Goal: Task Accomplishment & Management: Use online tool/utility

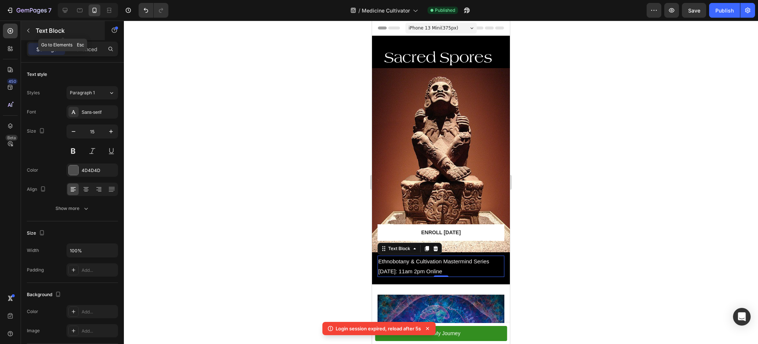
click at [28, 31] on icon "button" at bounding box center [28, 31] width 6 height 6
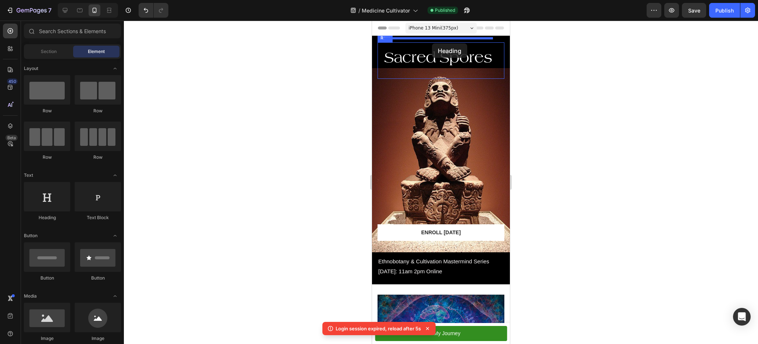
drag, startPoint x: 424, startPoint y: 216, endPoint x: 432, endPoint y: 43, distance: 173.0
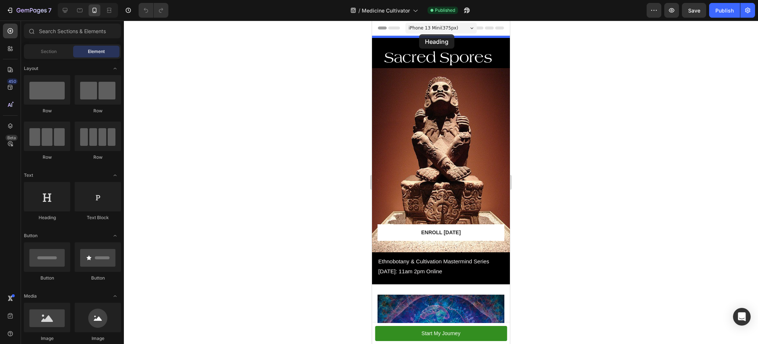
drag, startPoint x: 426, startPoint y: 226, endPoint x: 419, endPoint y: 34, distance: 191.7
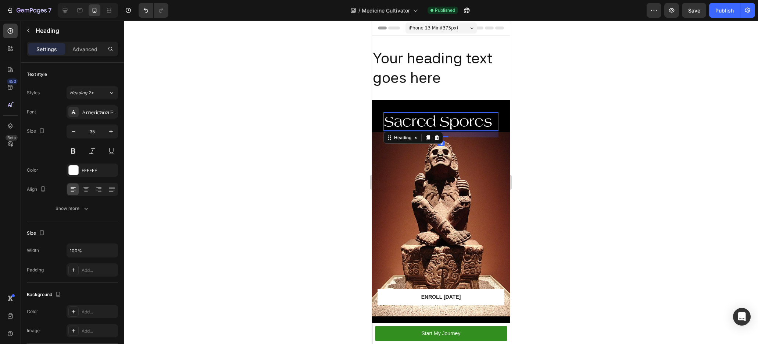
click at [425, 112] on h2 "Sacred Spores" at bounding box center [441, 121] width 115 height 18
click at [425, 74] on h2 "Your heading text goes here" at bounding box center [441, 67] width 138 height 41
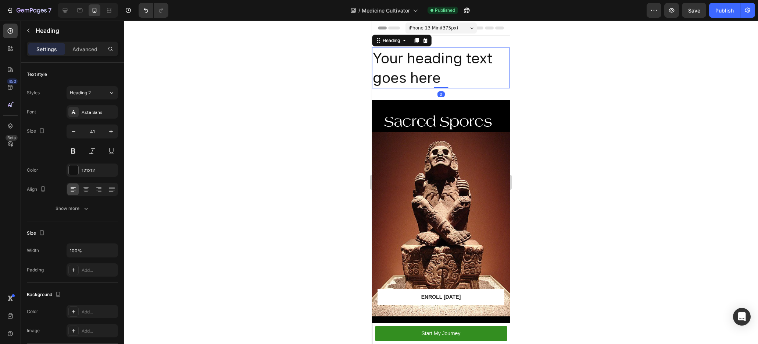
click at [425, 74] on h2 "Your heading text goes here" at bounding box center [441, 67] width 138 height 41
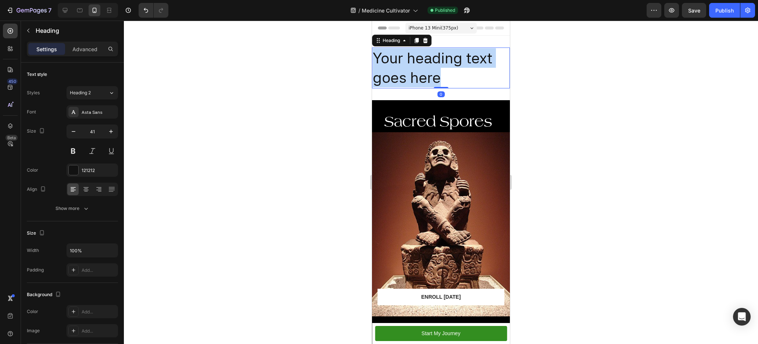
click at [425, 74] on p "Your heading text goes here" at bounding box center [441, 67] width 136 height 39
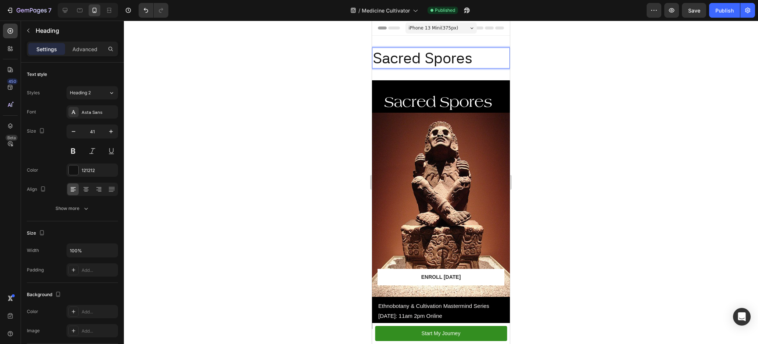
click at [430, 63] on p "Sacred Spores" at bounding box center [441, 57] width 136 height 19
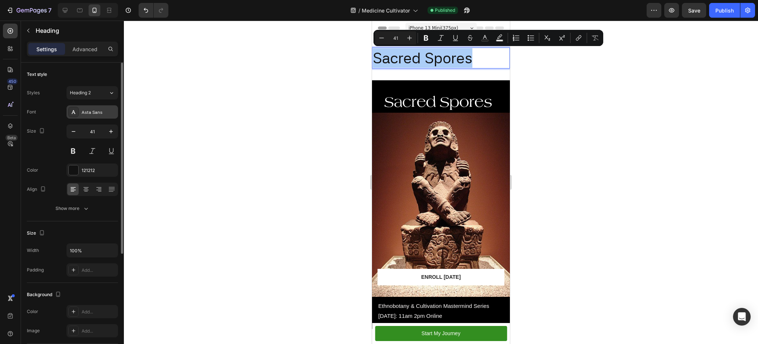
click at [69, 113] on div at bounding box center [73, 112] width 10 height 10
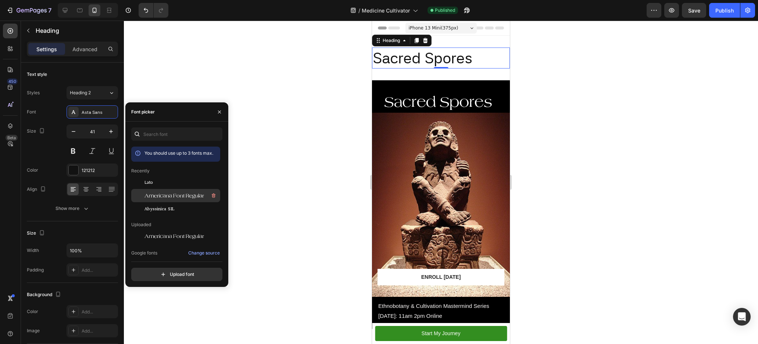
click at [160, 196] on span "Americana Font Regular" at bounding box center [175, 195] width 60 height 7
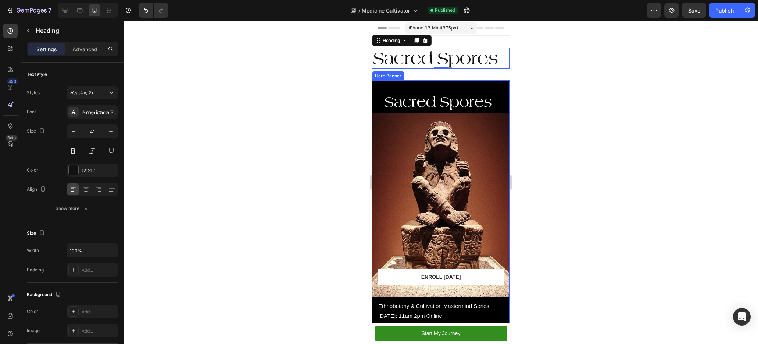
click at [545, 101] on div at bounding box center [441, 182] width 634 height 323
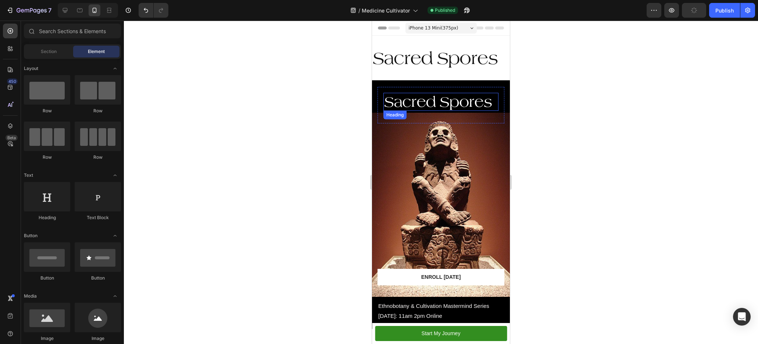
click at [449, 93] on h2 "Sacred Spores" at bounding box center [441, 102] width 115 height 18
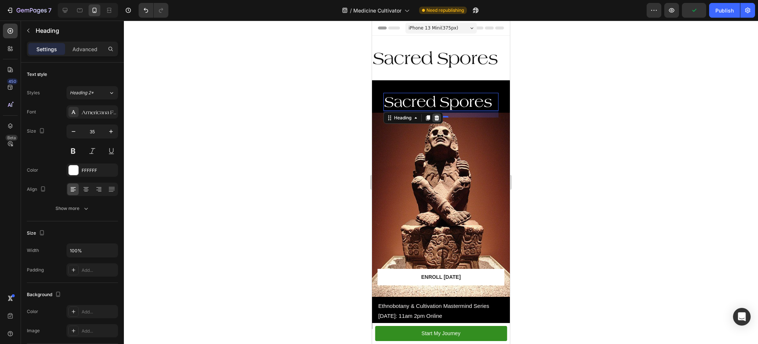
click at [439, 115] on icon at bounding box center [437, 117] width 5 height 5
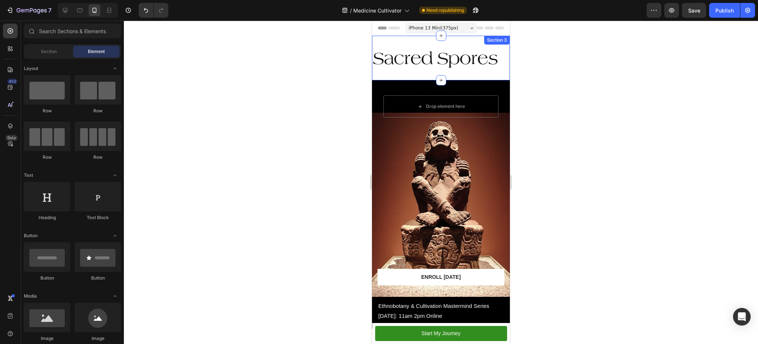
click at [442, 63] on p "Sacred Spores" at bounding box center [441, 57] width 136 height 19
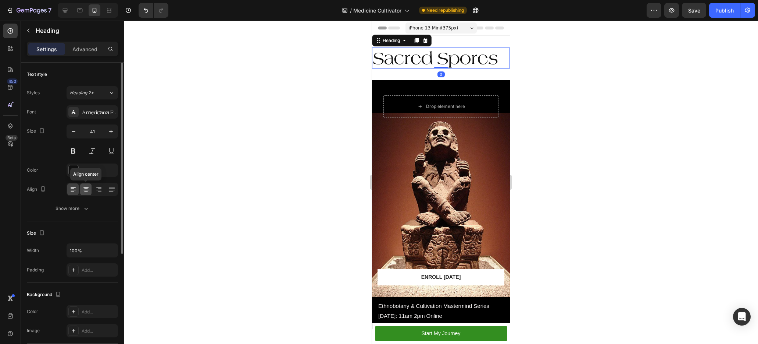
click at [88, 189] on icon at bounding box center [85, 189] width 5 height 1
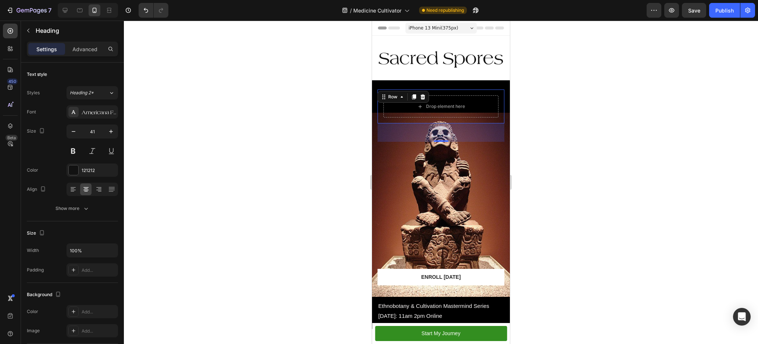
click at [459, 89] on div "Drop element here Row 0" at bounding box center [441, 106] width 127 height 34
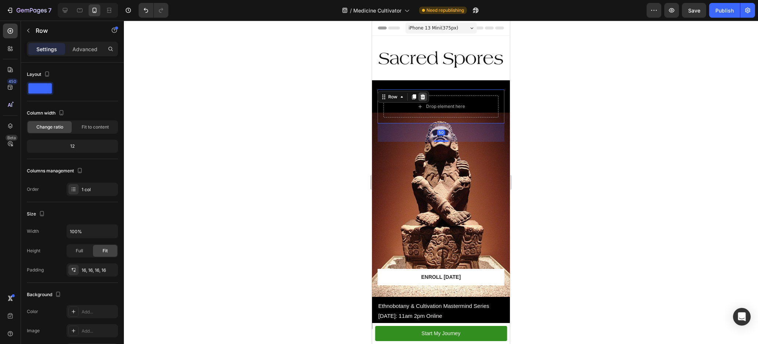
click at [420, 94] on icon at bounding box center [423, 97] width 6 height 6
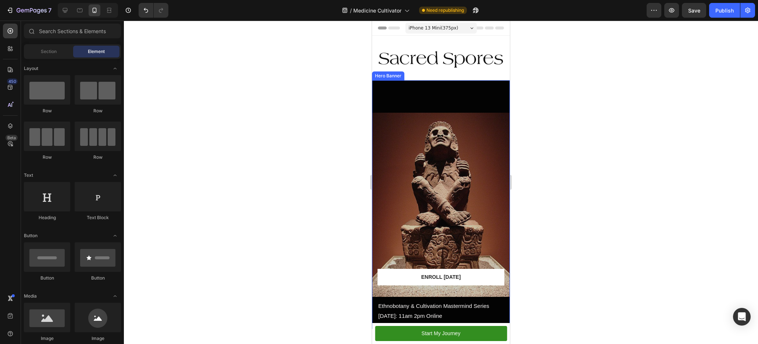
click at [433, 90] on div "Overlay" at bounding box center [441, 204] width 138 height 248
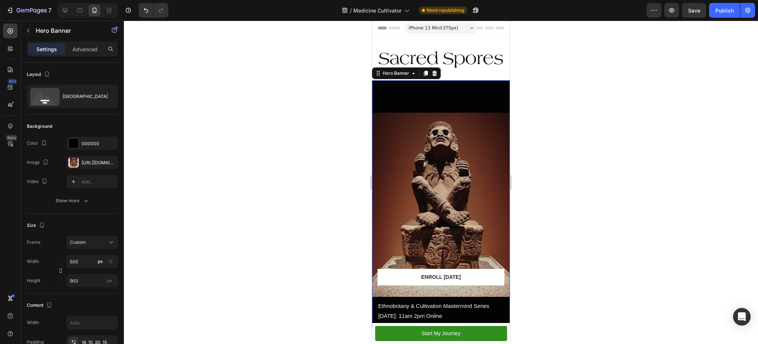
click at [446, 114] on div "Overlay" at bounding box center [441, 204] width 138 height 248
click at [436, 115] on div "Overlay" at bounding box center [441, 204] width 138 height 248
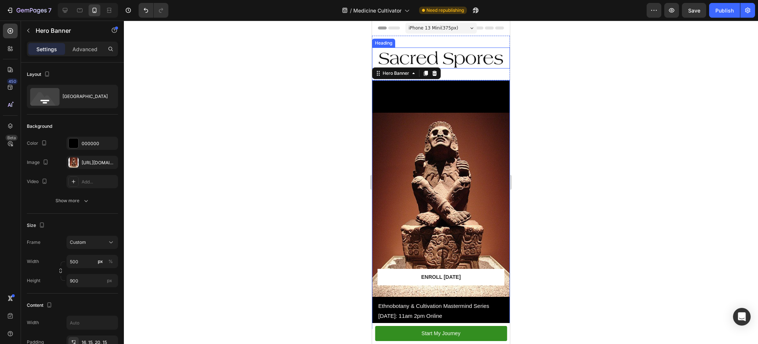
click at [456, 58] on p "Sacred Spores" at bounding box center [441, 57] width 136 height 19
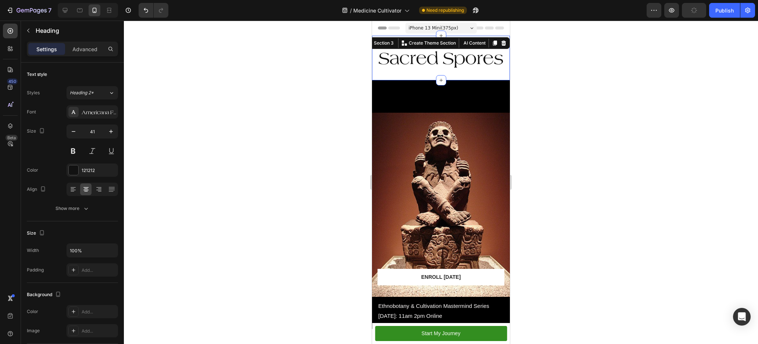
click at [438, 69] on div "Sacred Spores Heading Section 3 You can create reusable sections Create Theme S…" at bounding box center [441, 58] width 138 height 45
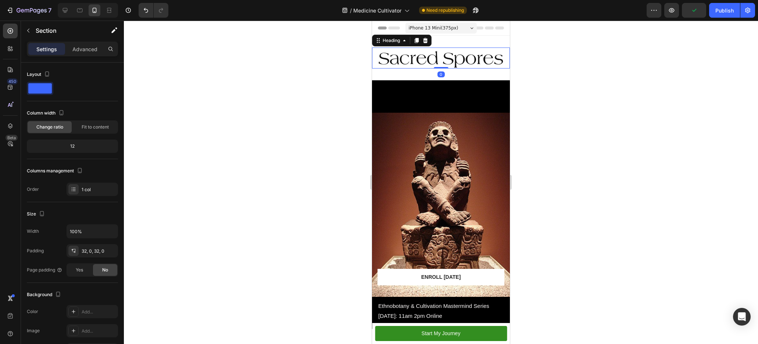
click at [438, 65] on p "Sacred Spores" at bounding box center [441, 57] width 136 height 19
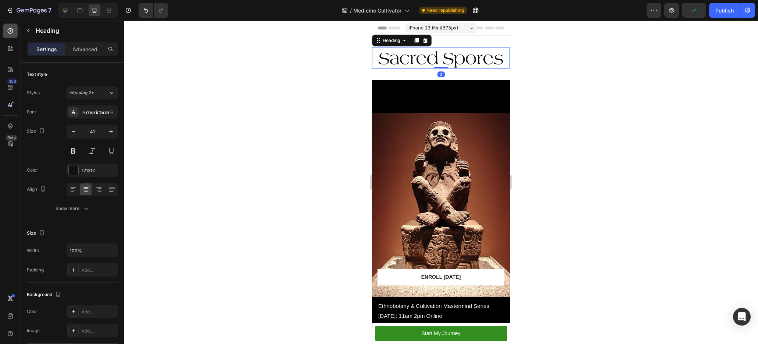
click at [8, 31] on icon at bounding box center [10, 30] width 7 height 7
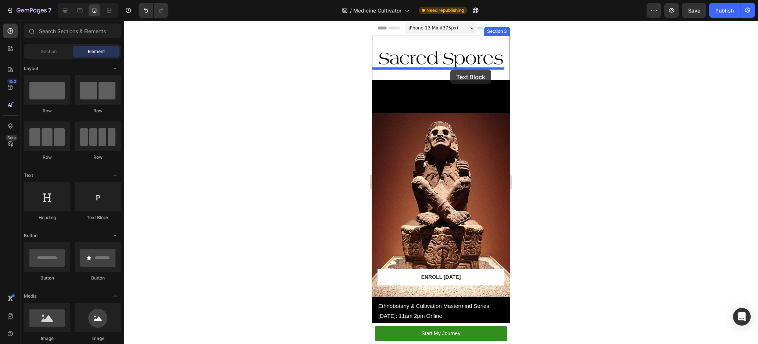
drag, startPoint x: 464, startPoint y: 214, endPoint x: 452, endPoint y: 67, distance: 147.6
click at [452, 67] on p "Sacred Spores" at bounding box center [441, 57] width 136 height 19
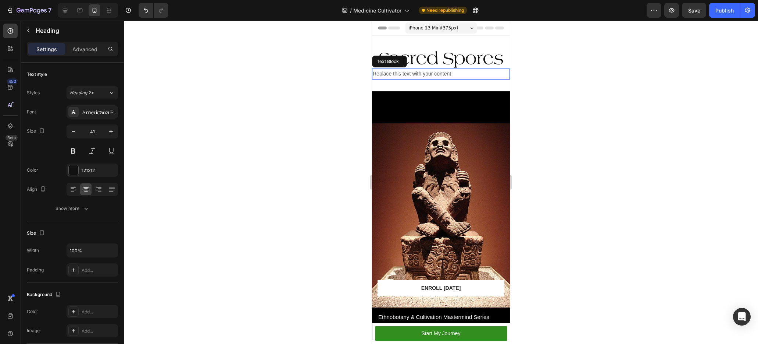
click at [449, 74] on div "Replace this text with your content" at bounding box center [441, 73] width 138 height 11
click at [449, 74] on p "Replace this text with your content" at bounding box center [441, 73] width 136 height 9
click at [431, 71] on p "[DATE] 11am-2pm" at bounding box center [441, 73] width 136 height 9
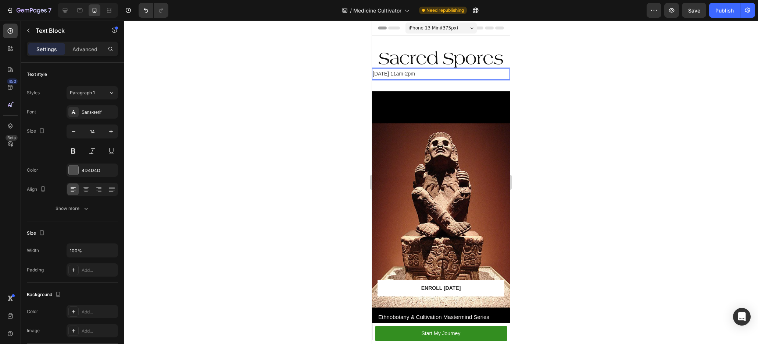
click at [431, 71] on p "[DATE] 11am-2pm" at bounding box center [441, 73] width 136 height 9
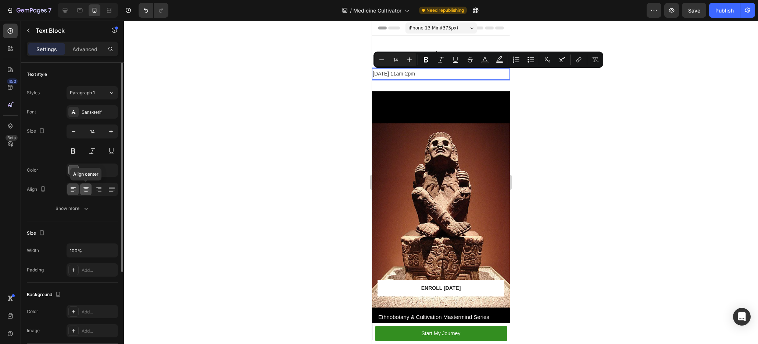
click at [88, 192] on icon at bounding box center [85, 188] width 7 height 7
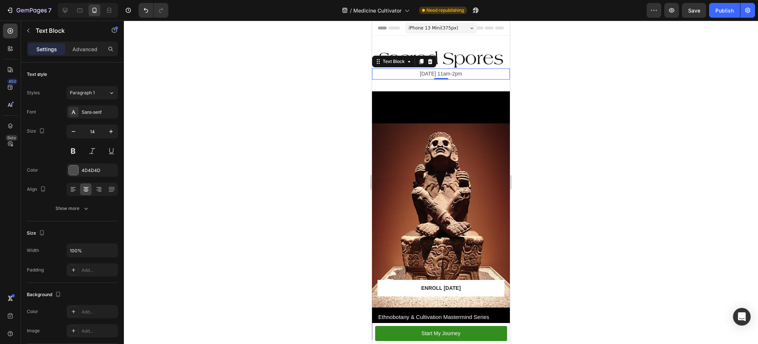
click at [564, 170] on div at bounding box center [441, 182] width 634 height 323
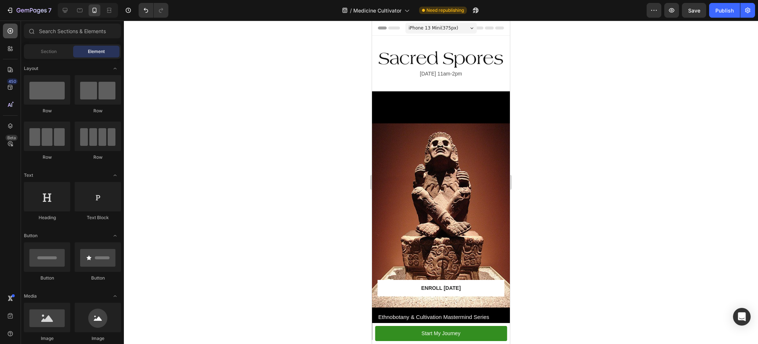
click at [10, 34] on icon at bounding box center [10, 30] width 7 height 7
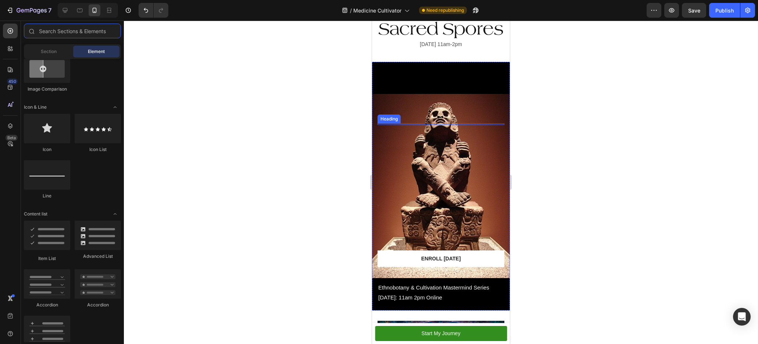
scroll to position [42, 0]
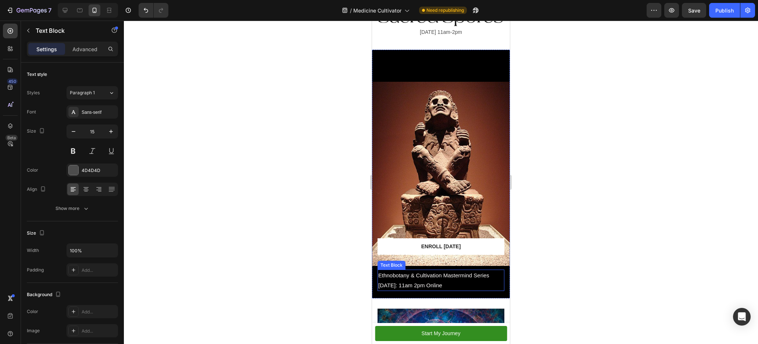
click at [450, 272] on span "Ethnobotany & Cultivation Mastermind Series" at bounding box center [433, 275] width 111 height 6
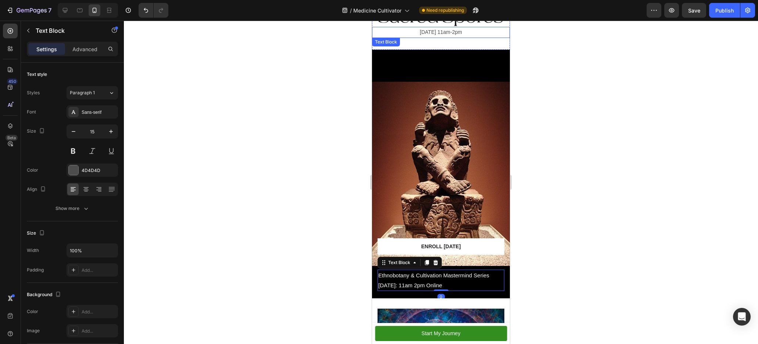
click at [448, 33] on p "[DATE] 11am-2pm" at bounding box center [441, 32] width 136 height 9
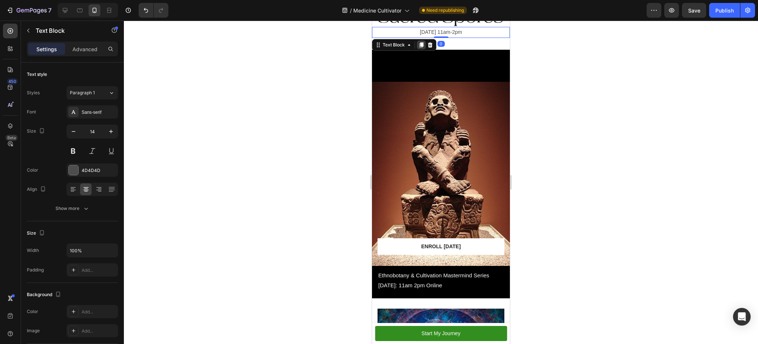
click at [420, 43] on icon at bounding box center [422, 45] width 6 height 6
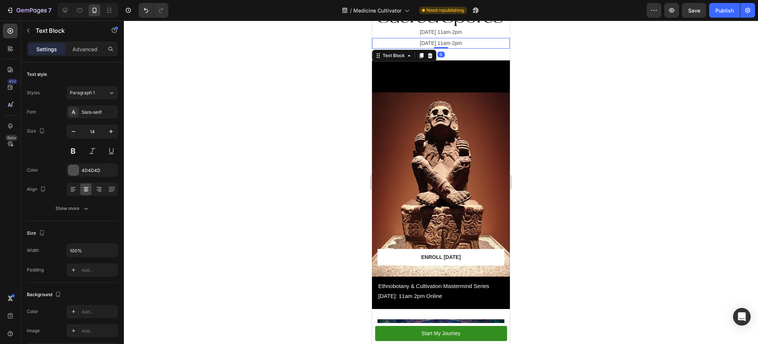
click at [427, 44] on p "[DATE] 11am-2pm" at bounding box center [441, 43] width 136 height 9
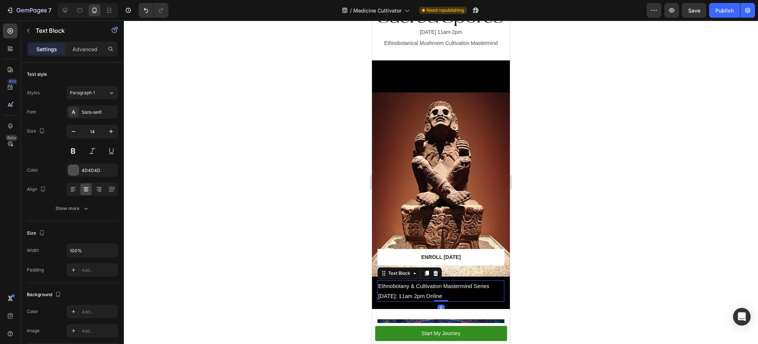
click at [442, 292] on span "[DATE]: 11am 2pm Online" at bounding box center [410, 295] width 64 height 6
click at [435, 270] on icon at bounding box center [436, 272] width 5 height 5
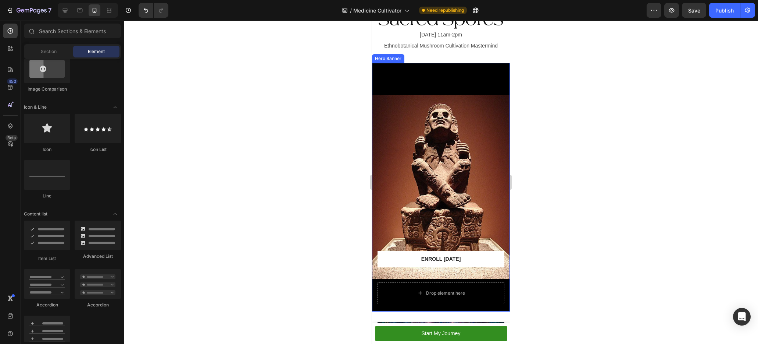
scroll to position [0, 0]
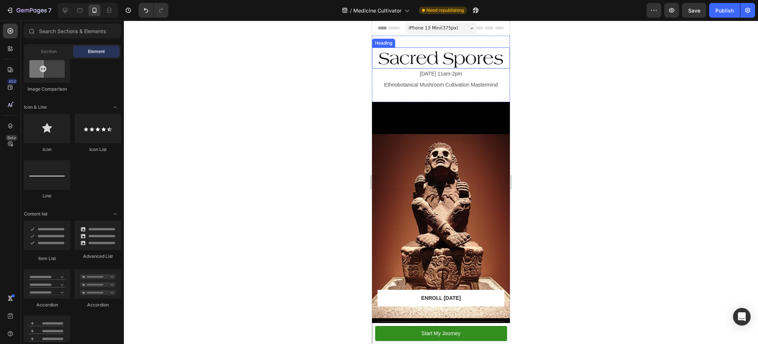
click at [437, 60] on h2 "Sacred Spores" at bounding box center [441, 57] width 138 height 21
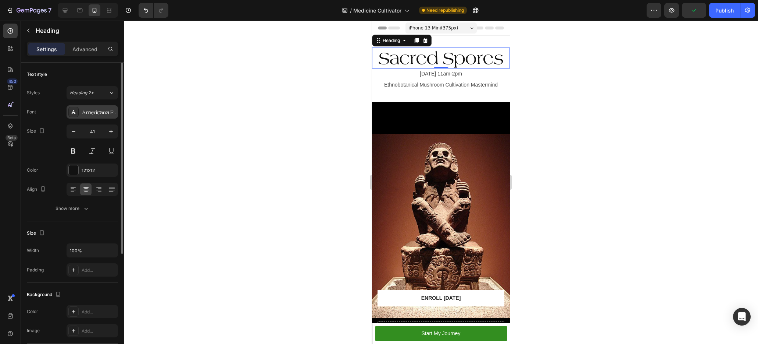
click at [85, 115] on div "Americana Font Regular" at bounding box center [99, 112] width 35 height 7
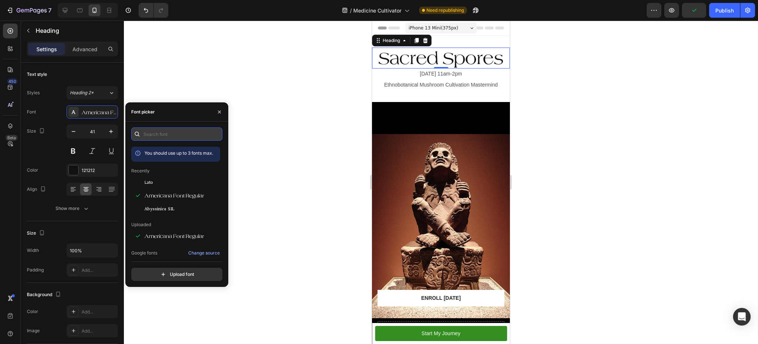
click at [146, 130] on input "text" at bounding box center [176, 133] width 91 height 13
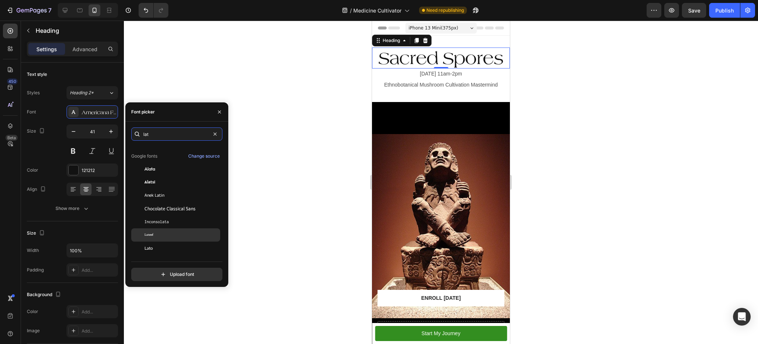
scroll to position [18, 0]
click at [181, 242] on div "Lato" at bounding box center [182, 245] width 74 height 7
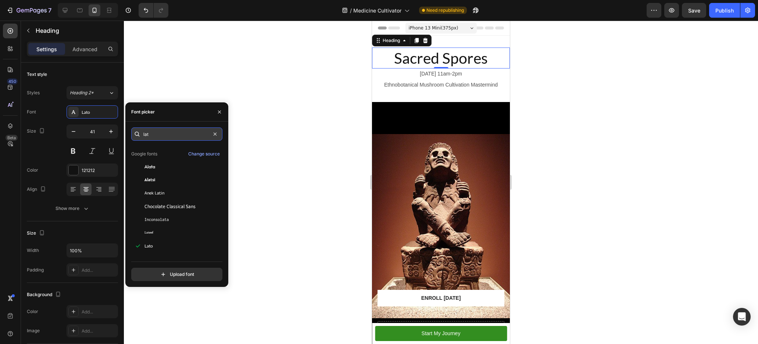
click at [164, 131] on input "lat" at bounding box center [176, 133] width 91 height 13
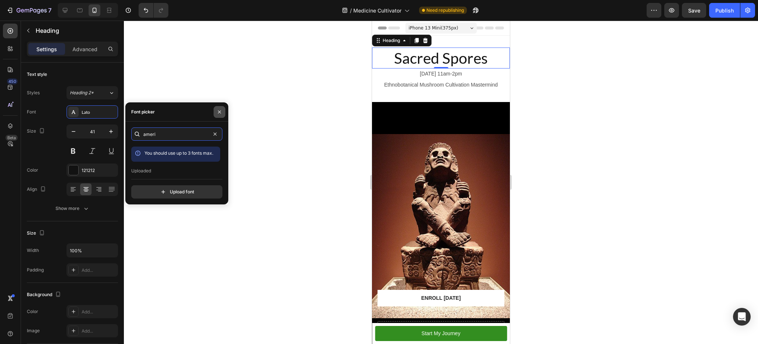
type input "ameri"
click at [220, 110] on icon "button" at bounding box center [220, 112] width 6 height 6
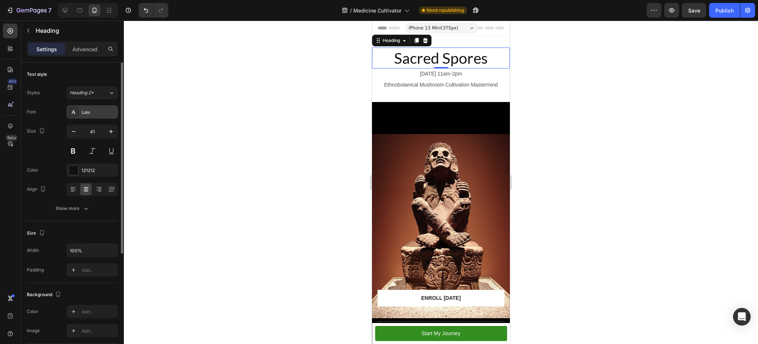
click at [94, 113] on div "Lato" at bounding box center [99, 112] width 35 height 7
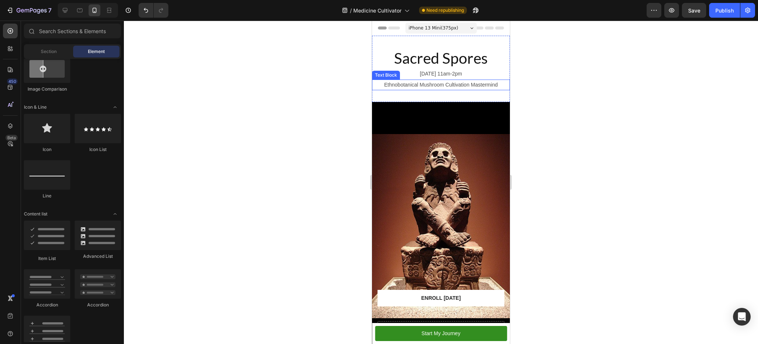
click at [423, 58] on h2 "Sacred Spores" at bounding box center [441, 57] width 138 height 21
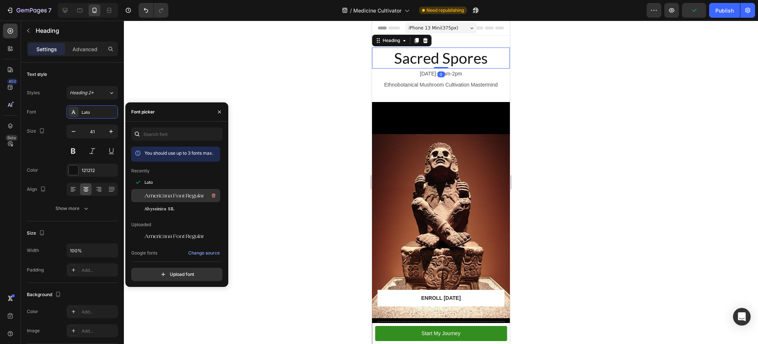
click at [175, 272] on div "Americana Font Regular" at bounding box center [175, 278] width 89 height 13
click at [322, 213] on div at bounding box center [441, 182] width 634 height 323
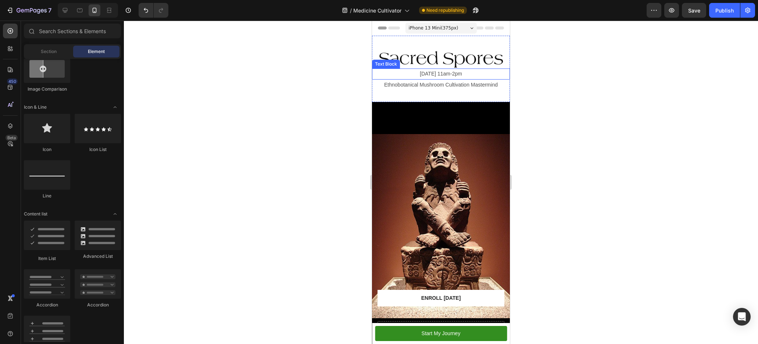
click at [470, 77] on p "[DATE] 11am-2pm" at bounding box center [441, 73] width 136 height 9
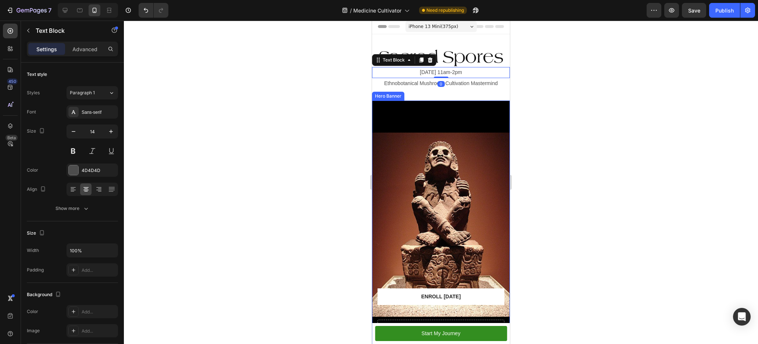
click at [462, 161] on div "Heading Heading Heading Text Block Enroll [DATE] Button" at bounding box center [441, 240] width 127 height 158
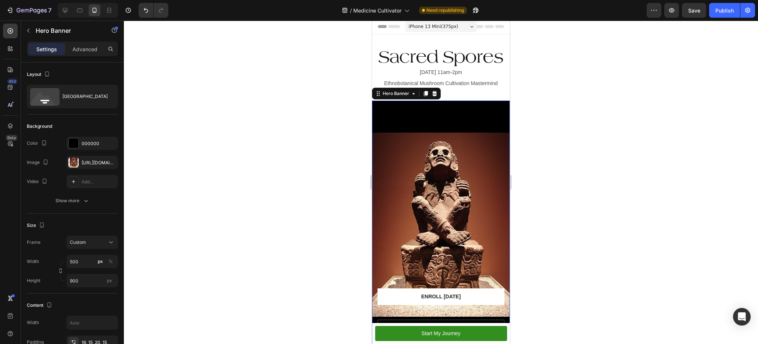
scroll to position [62, 0]
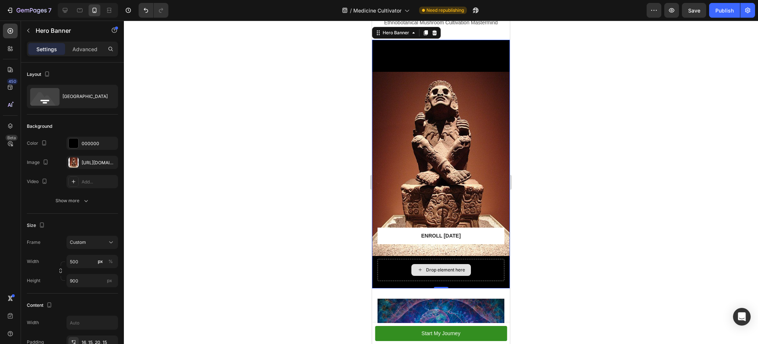
click at [447, 267] on div "Drop element here" at bounding box center [445, 270] width 39 height 6
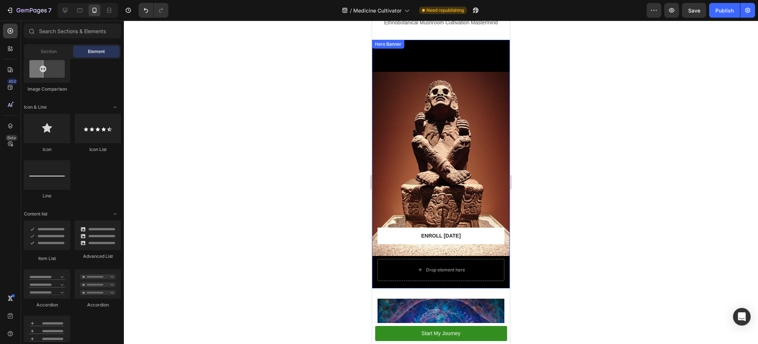
click at [444, 274] on div "Heading Heading Heading Text Block Enroll [DATE] Button Drop element here" at bounding box center [441, 191] width 138 height 193
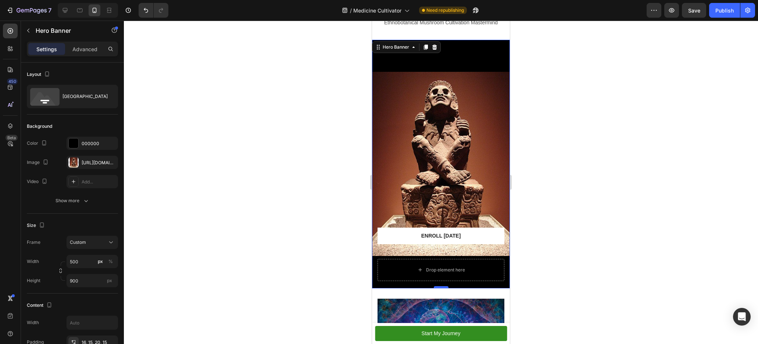
click at [441, 288] on div "0" at bounding box center [441, 288] width 138 height 0
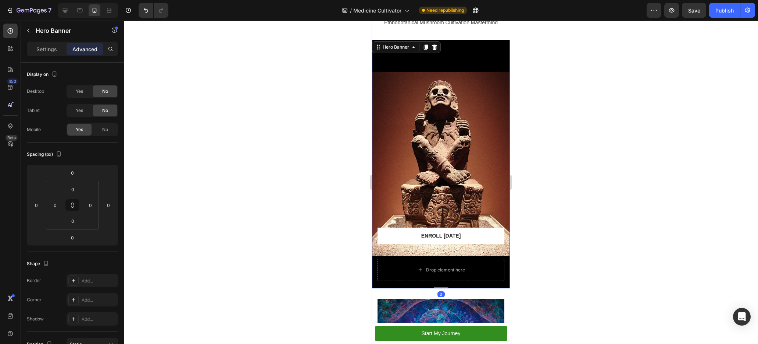
drag, startPoint x: 441, startPoint y: 276, endPoint x: 445, endPoint y: 236, distance: 40.2
click at [445, 236] on div "Heading Heading Heading Text Block Enroll [DATE] Button Drop element here Hero …" at bounding box center [441, 164] width 138 height 248
drag, startPoint x: 442, startPoint y: 277, endPoint x: 446, endPoint y: 218, distance: 59.0
click at [445, 223] on div "Heading Heading Heading Text Block Enroll [DATE] Button Drop element here Hero …" at bounding box center [441, 164] width 138 height 248
click at [454, 168] on div "Heading Heading Heading Text Block Enroll [DATE] Button" at bounding box center [441, 179] width 127 height 158
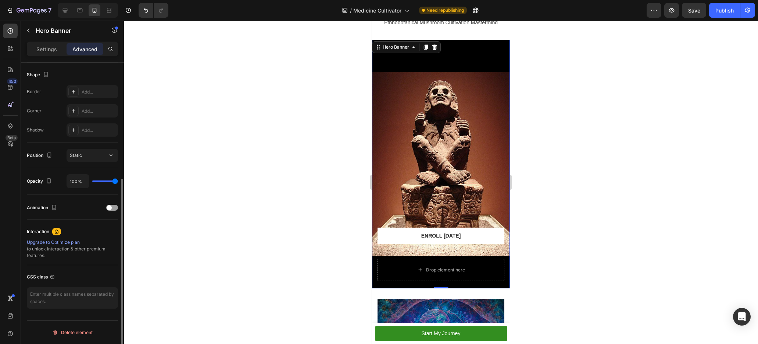
scroll to position [28, 0]
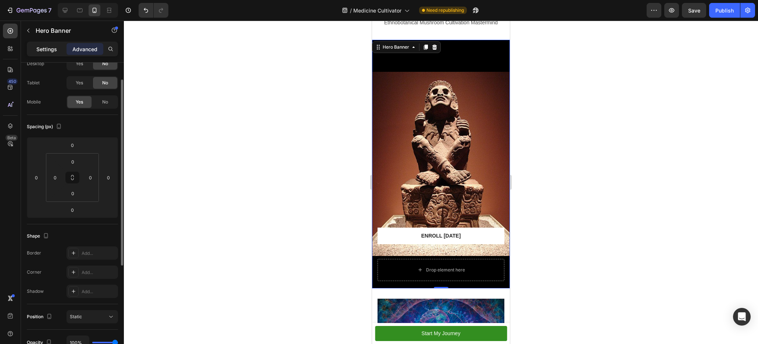
click at [54, 48] on p "Settings" at bounding box center [46, 49] width 21 height 8
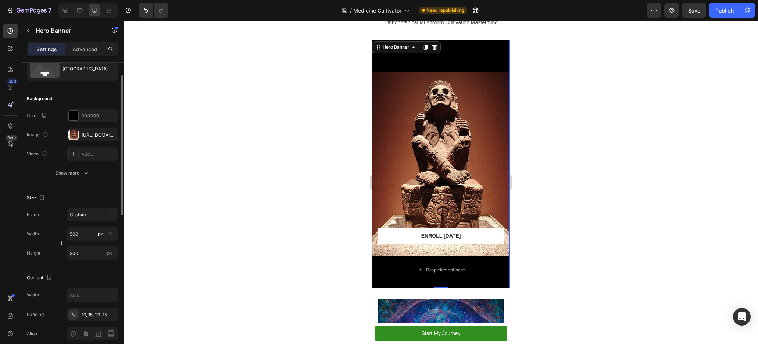
scroll to position [39, 0]
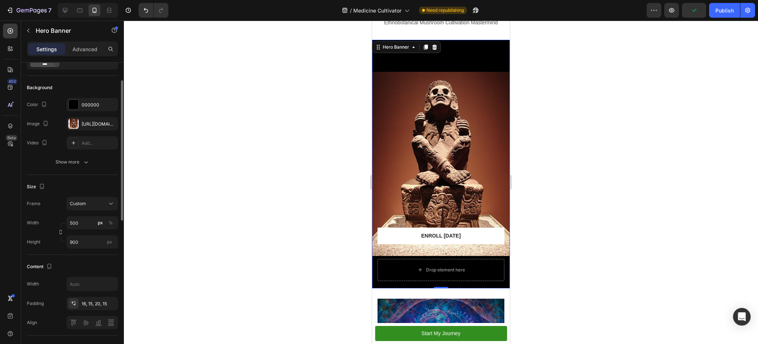
drag, startPoint x: 61, startPoint y: 233, endPoint x: 61, endPoint y: 239, distance: 6.6
click at [61, 243] on div "Width 500 px % Height 900 px" at bounding box center [72, 232] width 91 height 32
click at [62, 232] on icon "button" at bounding box center [60, 231] width 5 height 5
click at [80, 223] on input "500" at bounding box center [92, 222] width 51 height 13
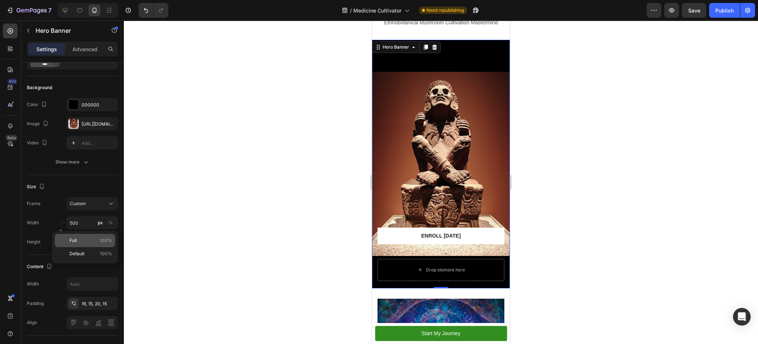
click at [82, 238] on p "Full 100%" at bounding box center [91, 240] width 43 height 7
type input "100"
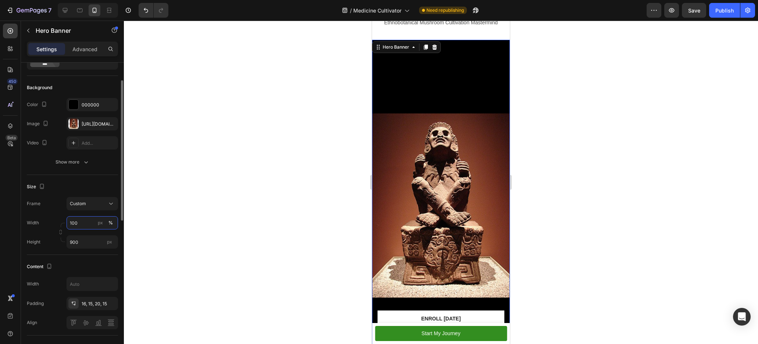
click at [84, 224] on input "100" at bounding box center [92, 222] width 51 height 13
click at [85, 252] on p "Default 100%" at bounding box center [91, 253] width 43 height 7
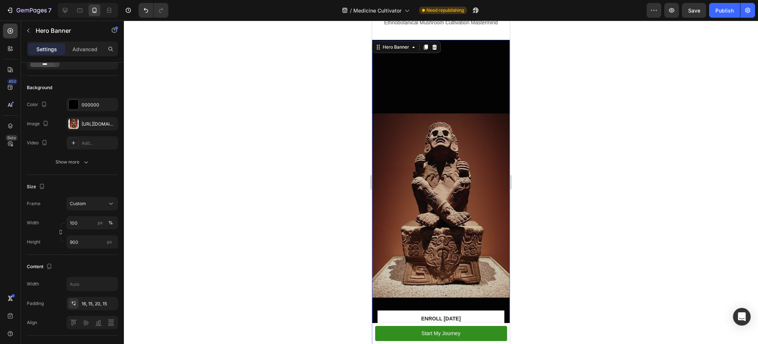
click at [424, 139] on div "Overlay" at bounding box center [441, 205] width 138 height 331
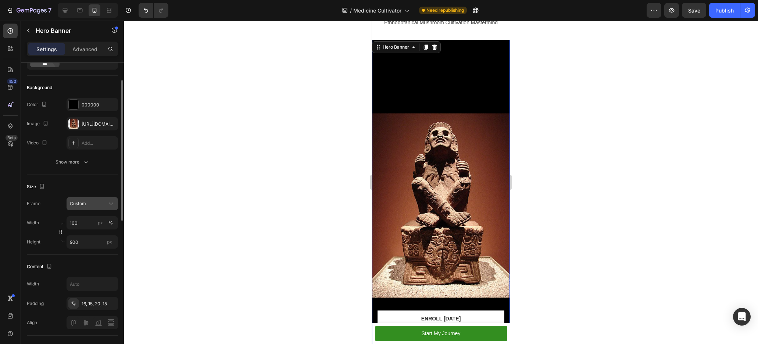
click at [92, 204] on div "Custom" at bounding box center [88, 203] width 36 height 7
click at [89, 218] on span "As banner source" at bounding box center [88, 221] width 36 height 7
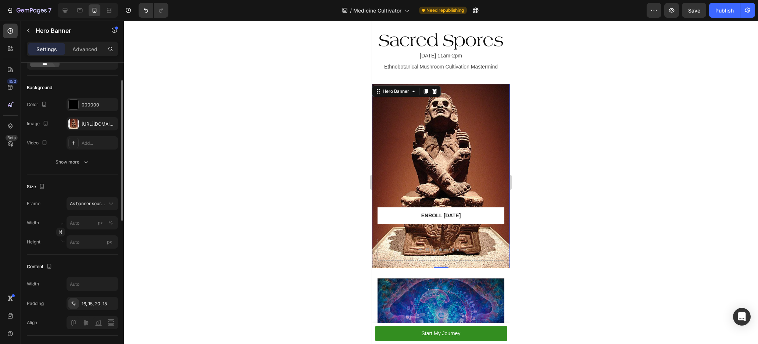
scroll to position [11, 0]
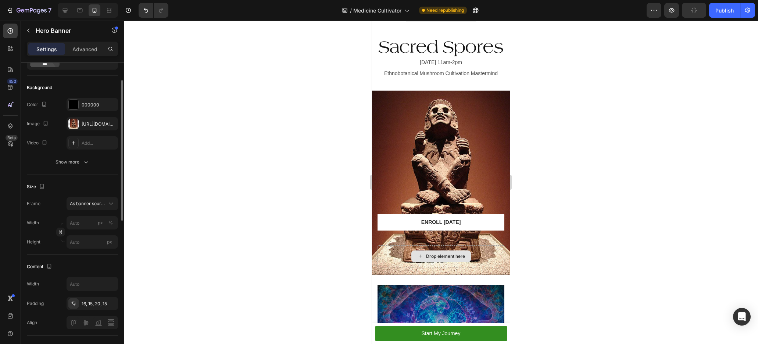
click at [444, 250] on div "Drop element here" at bounding box center [442, 256] width 60 height 12
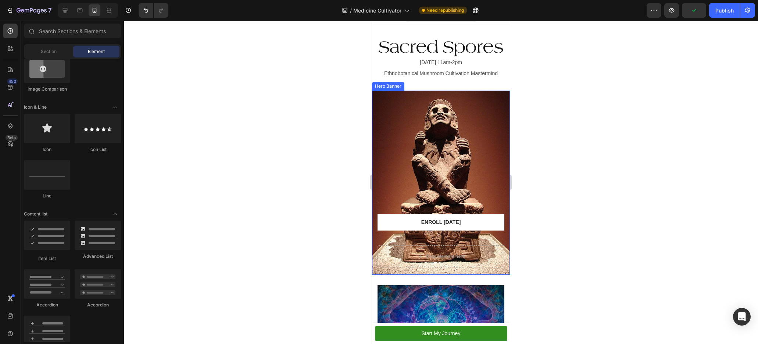
click at [579, 234] on div at bounding box center [441, 182] width 634 height 323
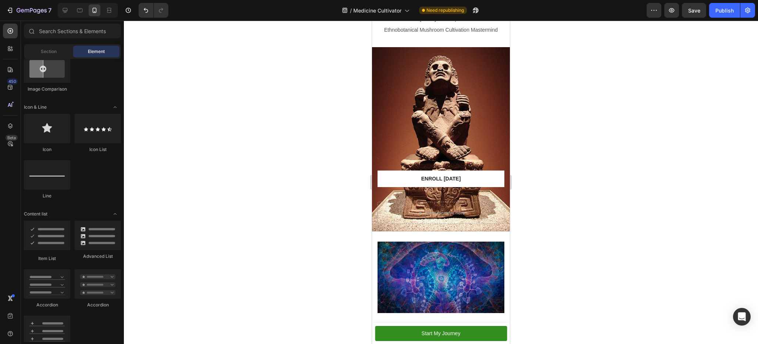
scroll to position [0, 0]
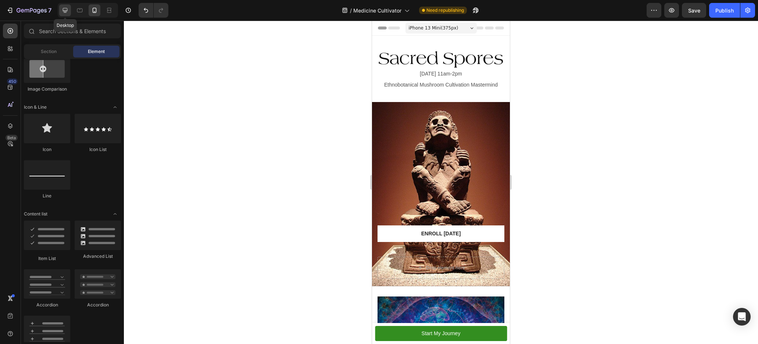
click at [63, 15] on div at bounding box center [65, 10] width 12 height 12
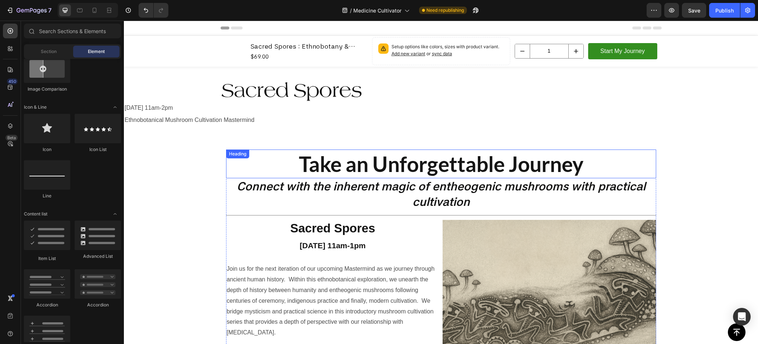
click at [454, 170] on h2 "Take an Unforgettable Journey" at bounding box center [441, 163] width 430 height 29
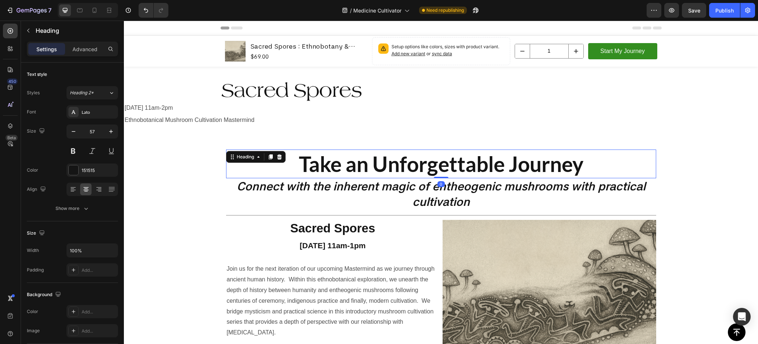
click at [454, 170] on h2 "Take an Unforgettable Journey" at bounding box center [441, 163] width 430 height 29
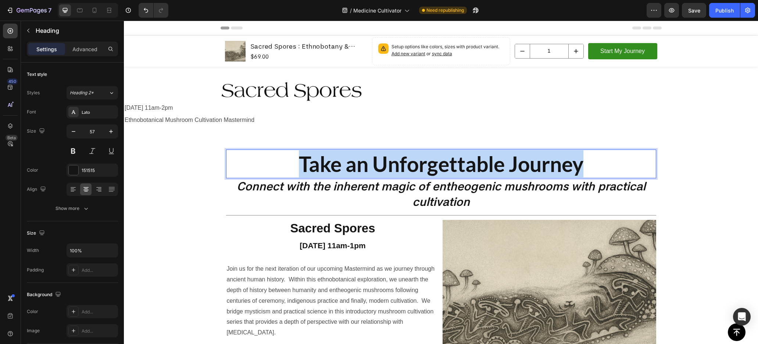
click at [454, 170] on p "Take an Unforgettable Journey" at bounding box center [441, 163] width 429 height 27
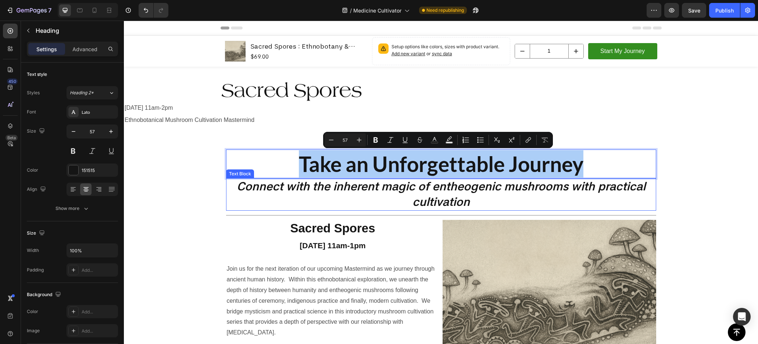
click at [480, 189] on p "Connect with the inherent magic of entheogenic mushrooms with practical cultiva…" at bounding box center [441, 194] width 429 height 31
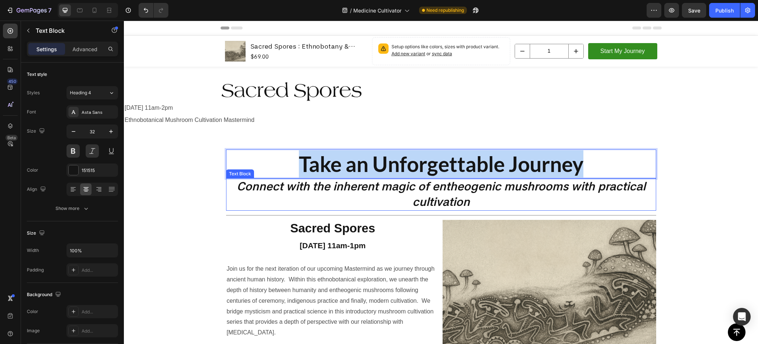
click at [480, 189] on p "Connect with the inherent magic of entheogenic mushrooms with practical cultiva…" at bounding box center [441, 194] width 429 height 31
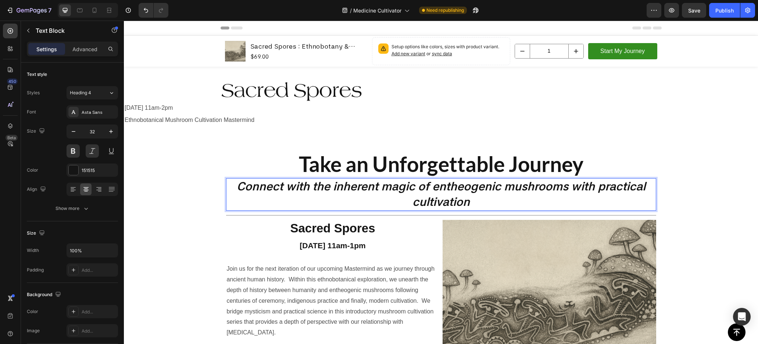
click at [480, 189] on p "Connect with the inherent magic of entheogenic mushrooms with practical cultiva…" at bounding box center [441, 194] width 429 height 31
click at [256, 98] on h2 "Sacred Spores" at bounding box center [441, 90] width 441 height 24
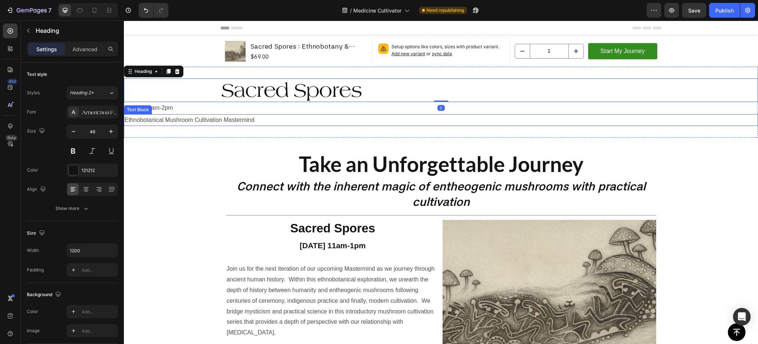
click at [277, 116] on p "Ethnobotanical Mushroom Cultivation Mastermind" at bounding box center [441, 120] width 633 height 11
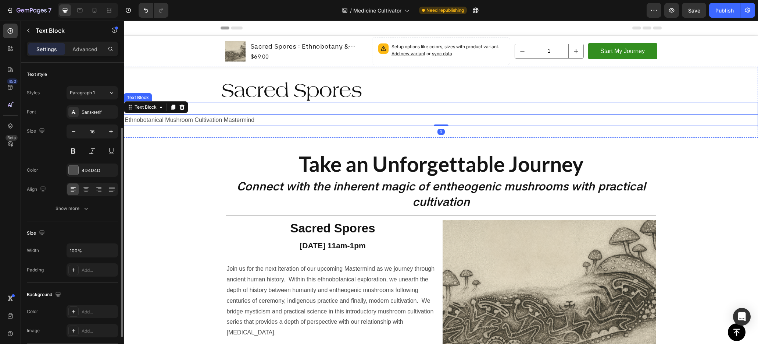
click at [248, 107] on p "[DATE] 11am-2pm" at bounding box center [441, 108] width 633 height 11
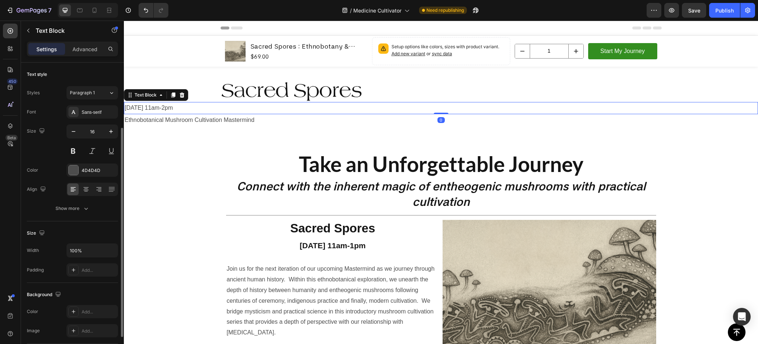
scroll to position [39, 0]
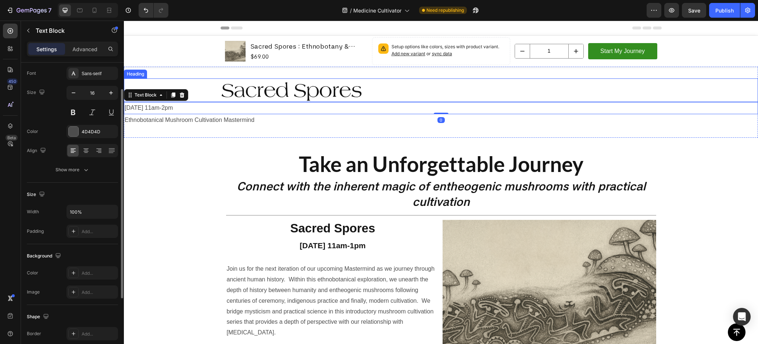
click at [277, 92] on h2 "Sacred Spores" at bounding box center [441, 90] width 441 height 24
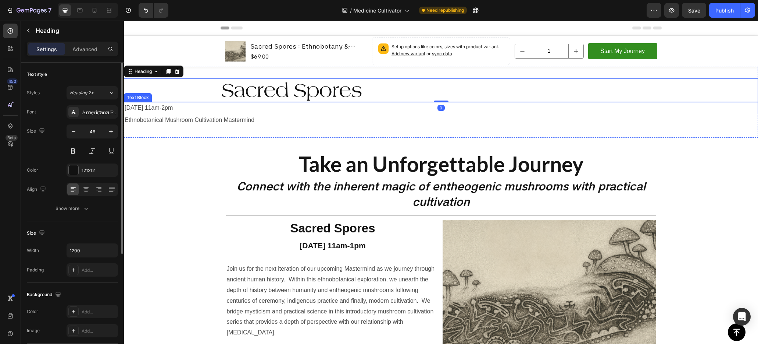
click at [206, 107] on p "[DATE] 11am-2pm" at bounding box center [441, 108] width 633 height 11
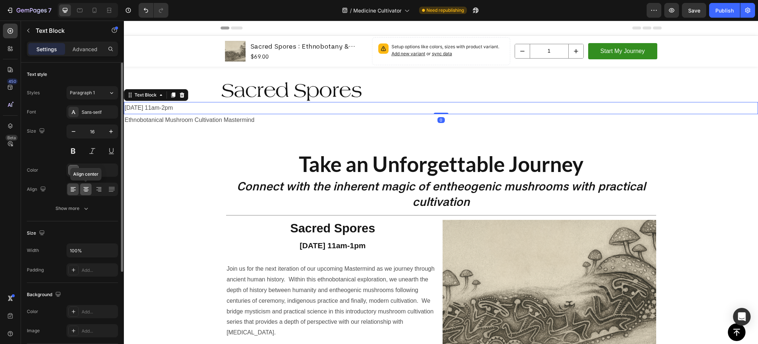
click at [85, 191] on icon at bounding box center [85, 188] width 7 height 7
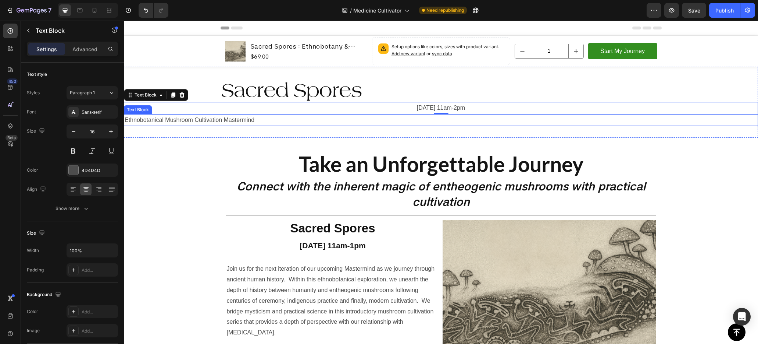
click at [227, 118] on p "Ethnobotanical Mushroom Cultivation Mastermind" at bounding box center [441, 120] width 633 height 11
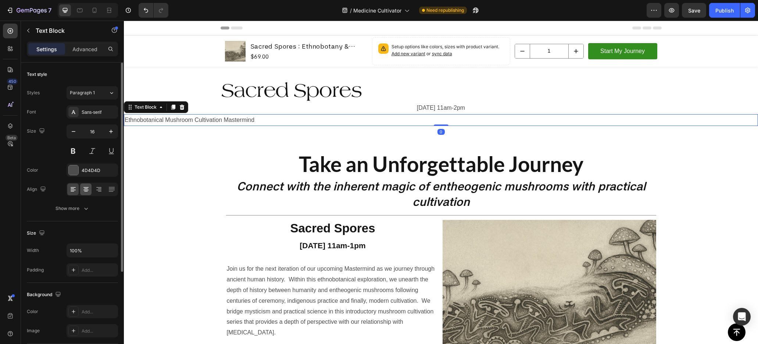
click at [85, 187] on icon at bounding box center [85, 188] width 7 height 7
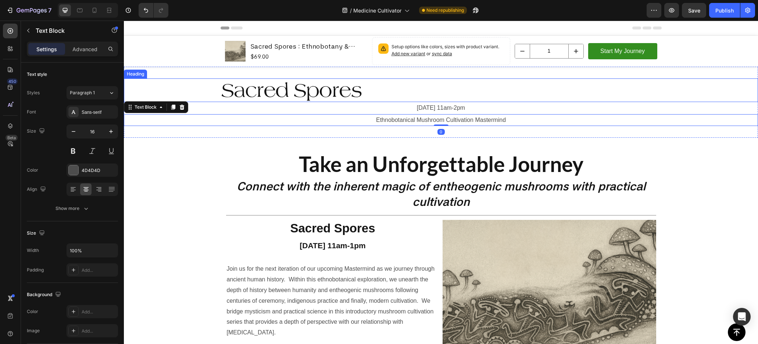
click at [253, 89] on h2 "Sacred Spores" at bounding box center [441, 90] width 441 height 24
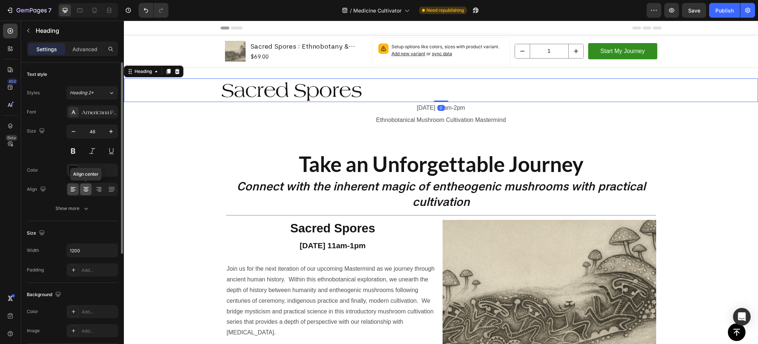
click at [86, 191] on icon at bounding box center [86, 191] width 4 height 1
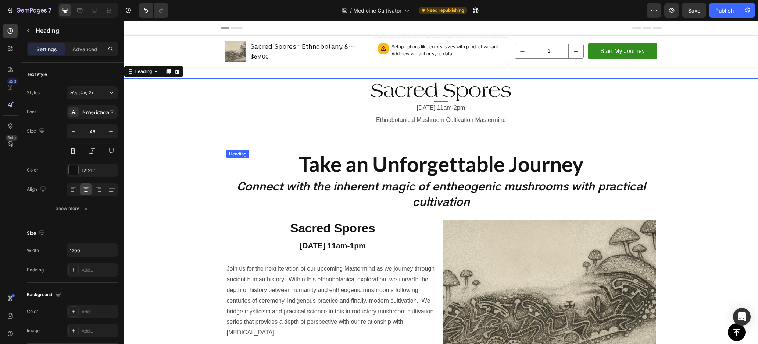
click at [425, 169] on p "Take an Unforgettable Journey" at bounding box center [441, 163] width 429 height 27
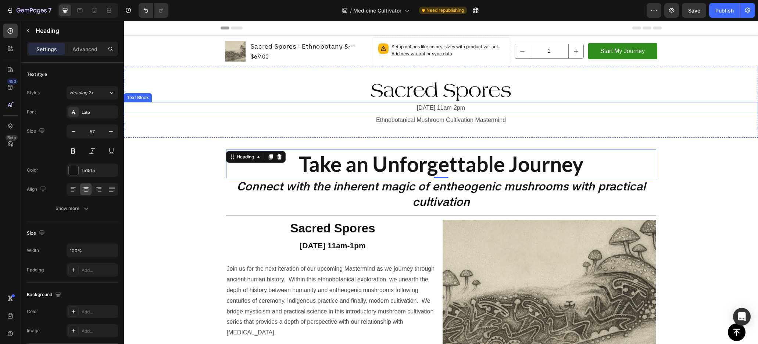
click at [432, 108] on p "[DATE] 11am-2pm" at bounding box center [441, 108] width 633 height 11
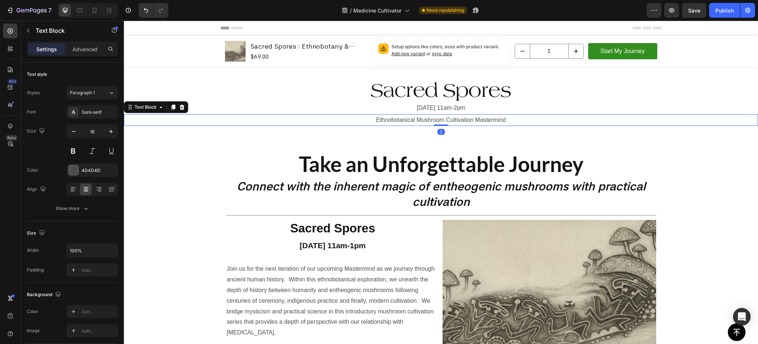
click at [431, 120] on p "Ethnobotanical Mushroom Cultivation Mastermind" at bounding box center [441, 120] width 633 height 11
click at [428, 110] on p "[DATE] 11am-2pm" at bounding box center [441, 108] width 633 height 11
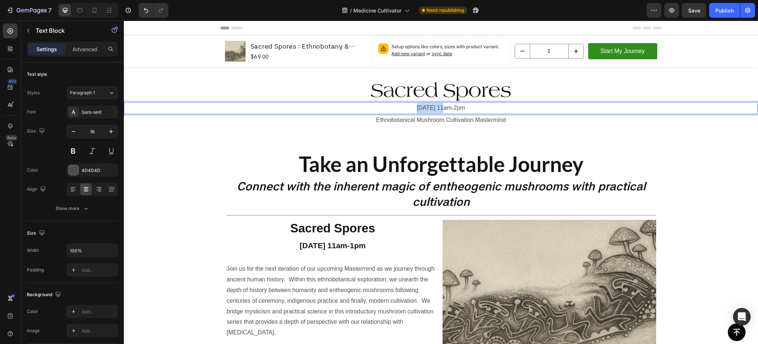
click at [428, 110] on p "[DATE] 11am-2pm" at bounding box center [441, 108] width 633 height 11
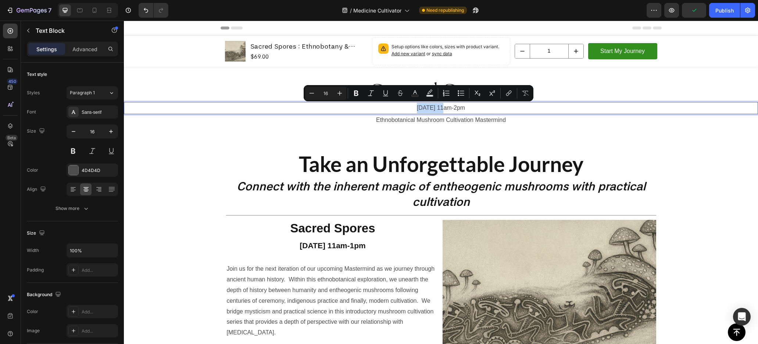
click at [427, 107] on p "[DATE] 11am-2pm" at bounding box center [441, 108] width 633 height 11
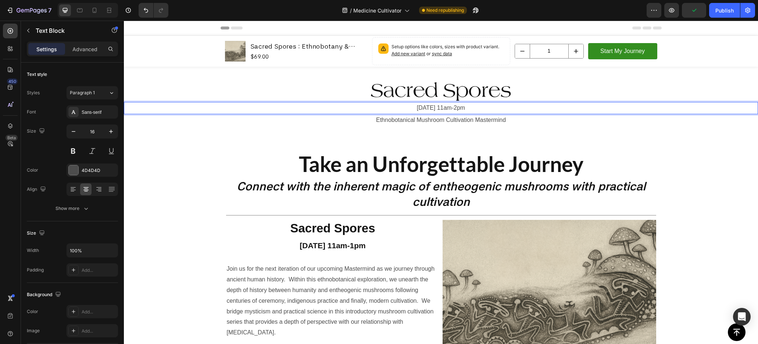
click at [427, 107] on p "[DATE] 11am-2pm" at bounding box center [441, 108] width 633 height 11
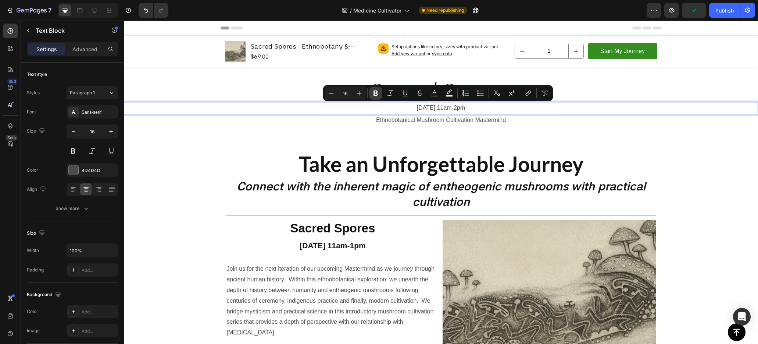
click at [372, 94] on icon "Editor contextual toolbar" at bounding box center [375, 92] width 7 height 7
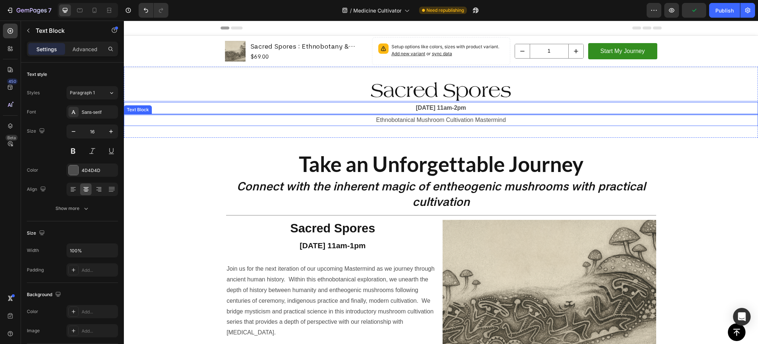
click at [405, 120] on p "Ethnobotanical Mushroom Cultivation Mastermind" at bounding box center [441, 120] width 633 height 11
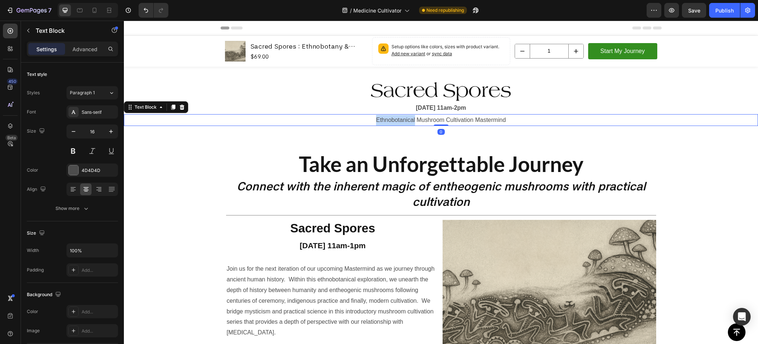
click at [405, 120] on p "Ethnobotanical Mushroom Cultivation Mastermind" at bounding box center [441, 120] width 633 height 11
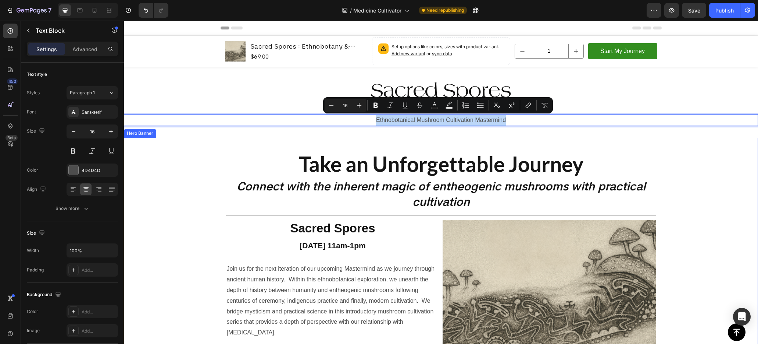
click at [385, 142] on div "Take an Unforgettable Journey Heading Connect with the inherent magic of entheo…" at bounding box center [441, 276] width 441 height 276
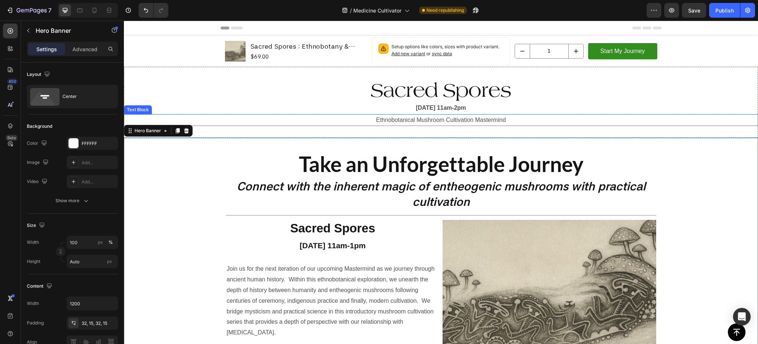
click at [388, 119] on p "Ethnobotanical Mushroom Cultivation Mastermind" at bounding box center [441, 120] width 633 height 11
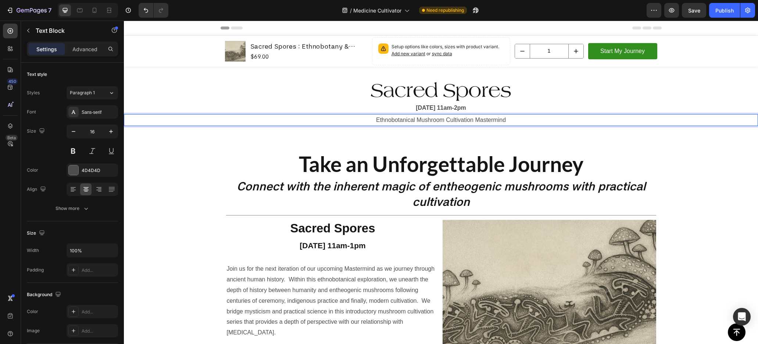
click at [372, 120] on p "Ethnobotanical Mushroom Cultivation Mastermind" at bounding box center [441, 120] width 633 height 11
click at [388, 166] on p "Take an Unforgettable Journey" at bounding box center [441, 163] width 429 height 27
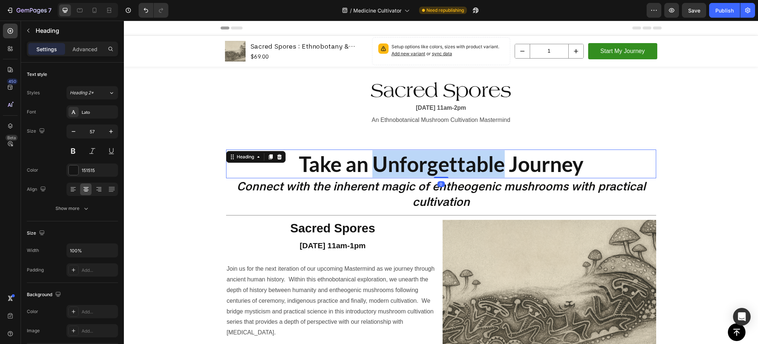
click at [375, 165] on p "Take an Unforgettable Journey" at bounding box center [441, 163] width 429 height 27
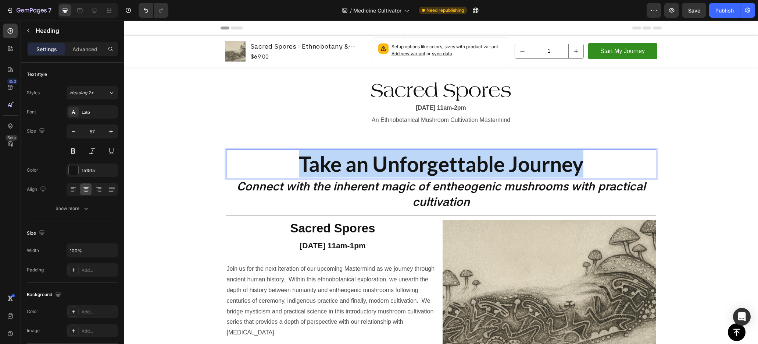
click at [375, 165] on p "Take an Unforgettable Journey" at bounding box center [441, 163] width 429 height 27
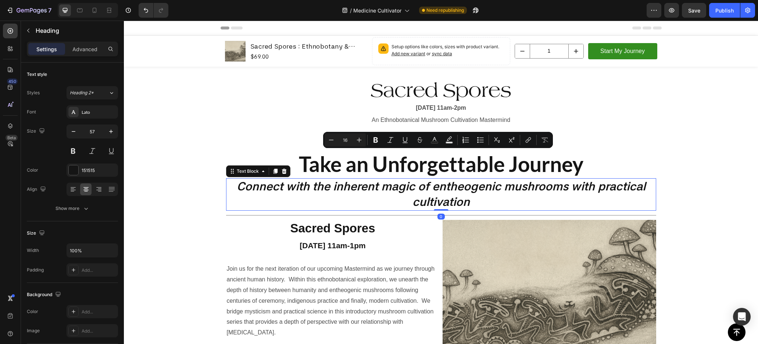
click at [566, 188] on p "Connect with the inherent magic of entheogenic mushrooms with practical cultiva…" at bounding box center [441, 194] width 429 height 31
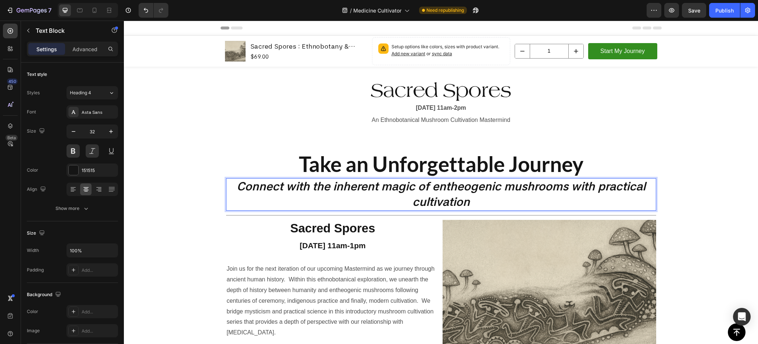
click at [572, 188] on p "Connect with the inherent magic of entheogenic mushrooms with practical cultiva…" at bounding box center [441, 194] width 429 height 31
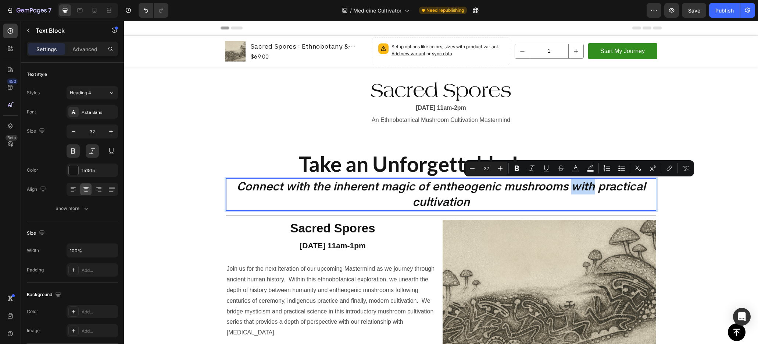
click at [568, 191] on p "Connect with the inherent magic of entheogenic mushrooms with practical cultiva…" at bounding box center [441, 194] width 429 height 31
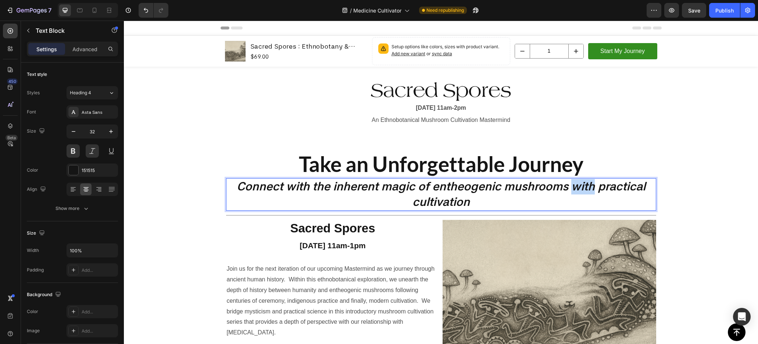
drag, startPoint x: 499, startPoint y: 207, endPoint x: 285, endPoint y: 185, distance: 214.8
click at [285, 185] on p "Connect with the inherent magic of entheogenic mushrooms with practical cultiva…" at bounding box center [441, 194] width 429 height 31
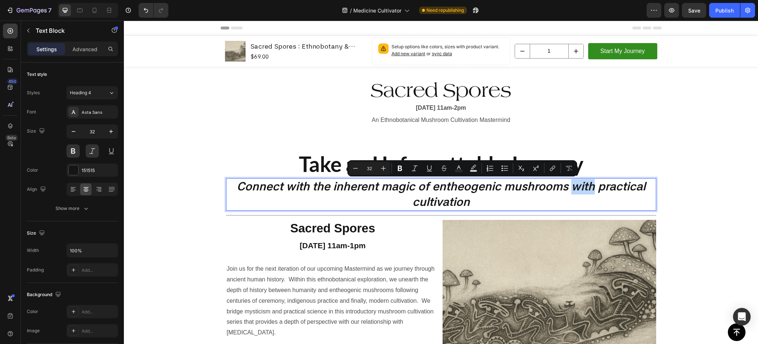
click at [385, 194] on p "Connect with the inherent magic of entheogenic mushrooms with practical cultiva…" at bounding box center [441, 194] width 429 height 31
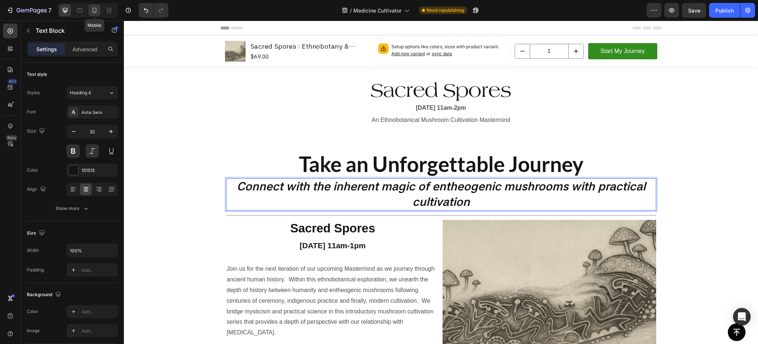
click at [95, 10] on icon at bounding box center [94, 10] width 7 height 7
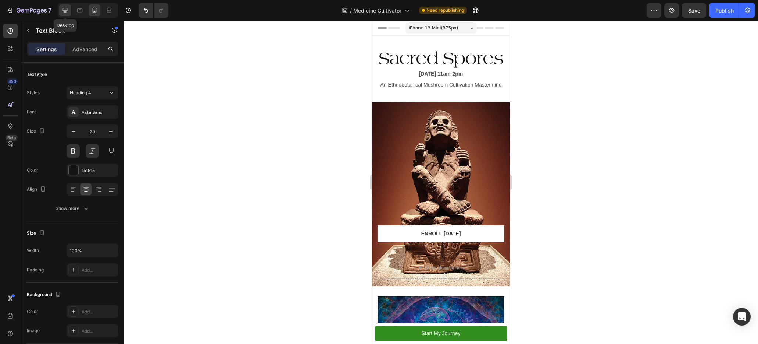
click at [67, 10] on icon at bounding box center [64, 10] width 7 height 7
type input "32"
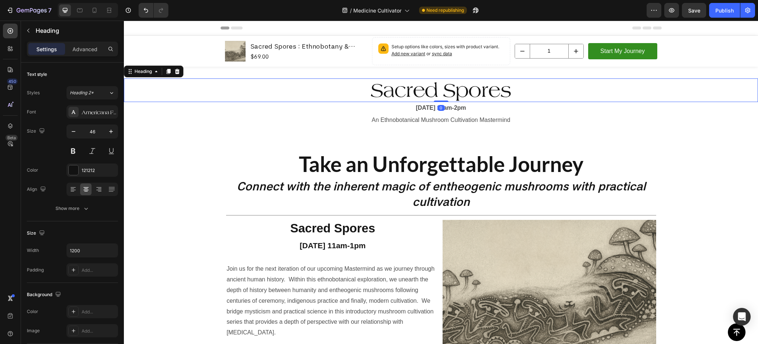
click at [559, 86] on h2 "Sacred Spores" at bounding box center [441, 90] width 441 height 24
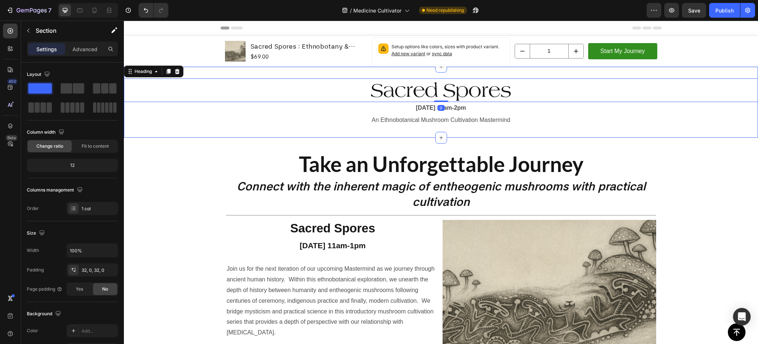
click at [541, 71] on div "Sacred Spores Heading 0 [DATE] 11am-2pm Text Block An Ethnobotanical Mushroom C…" at bounding box center [441, 102] width 634 height 71
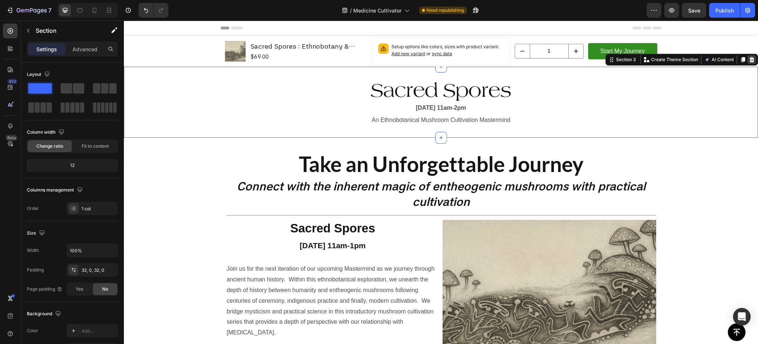
click at [750, 60] on icon at bounding box center [752, 59] width 5 height 5
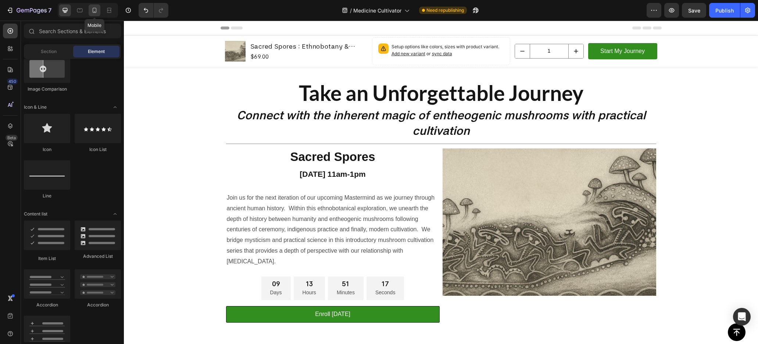
click at [95, 10] on icon at bounding box center [94, 10] width 7 height 7
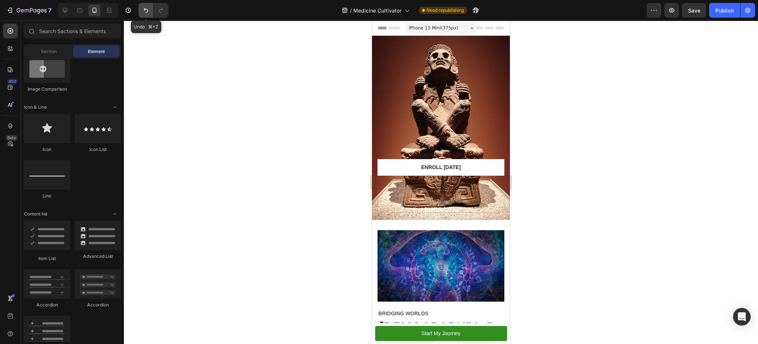
click at [143, 11] on icon "Undo/Redo" at bounding box center [145, 10] width 7 height 7
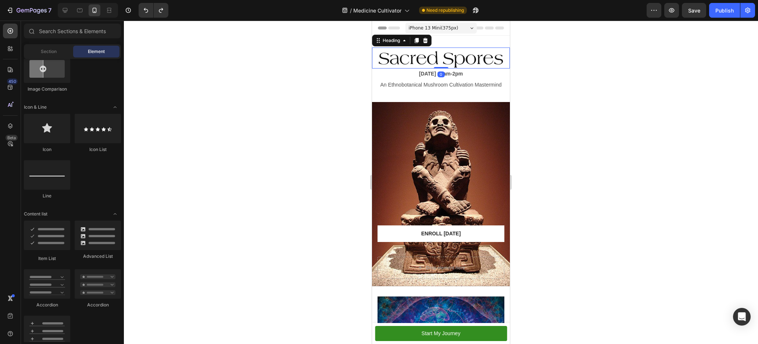
click at [463, 63] on h2 "Sacred Spores" at bounding box center [441, 57] width 138 height 21
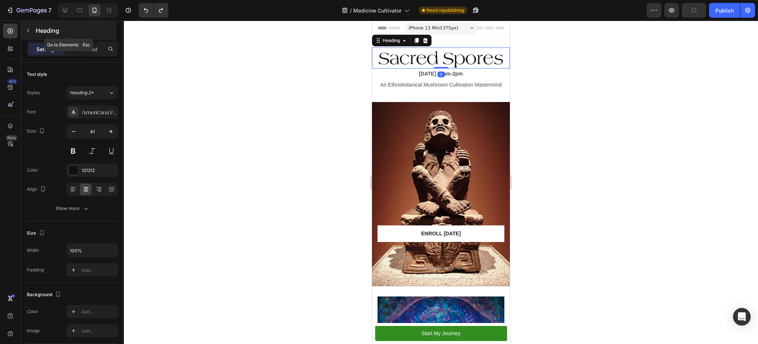
click at [27, 32] on icon "button" at bounding box center [28, 31] width 6 height 6
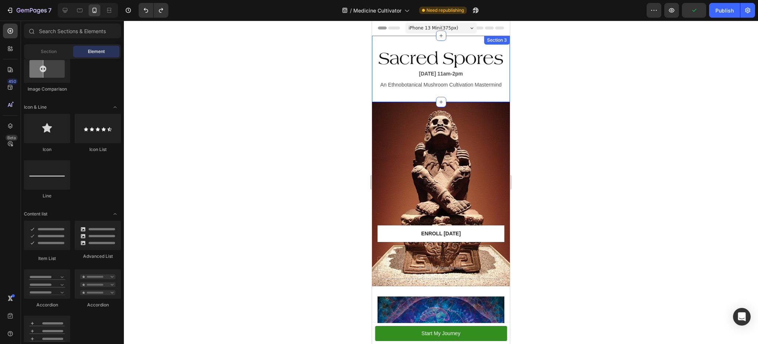
click at [459, 44] on div "Sacred Spores Heading [DATE] 11am-2pm Text Block An Ethnobotanical Mushroom Cul…" at bounding box center [441, 69] width 138 height 66
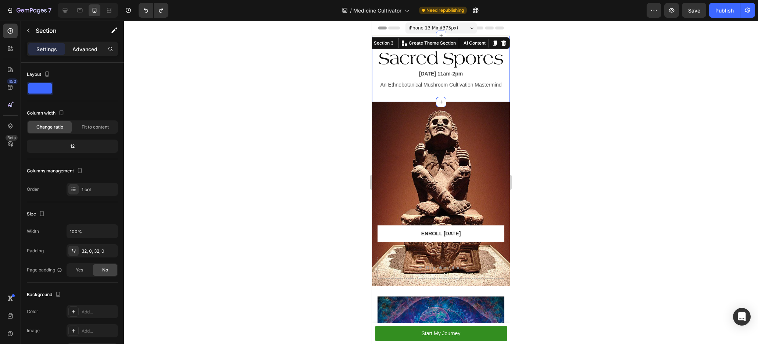
click at [81, 50] on p "Advanced" at bounding box center [84, 49] width 25 height 8
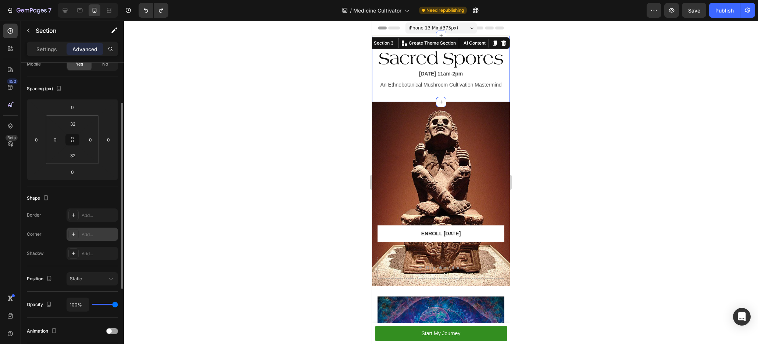
scroll to position [189, 0]
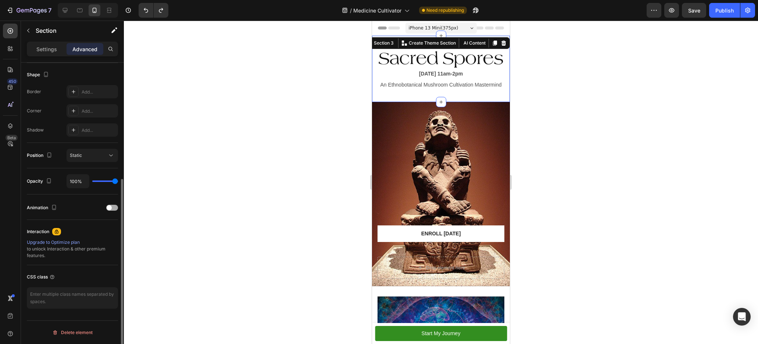
click at [113, 209] on div at bounding box center [112, 208] width 12 height 6
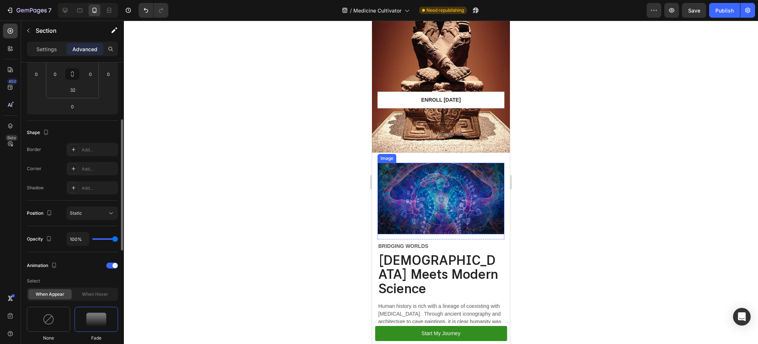
scroll to position [142, 0]
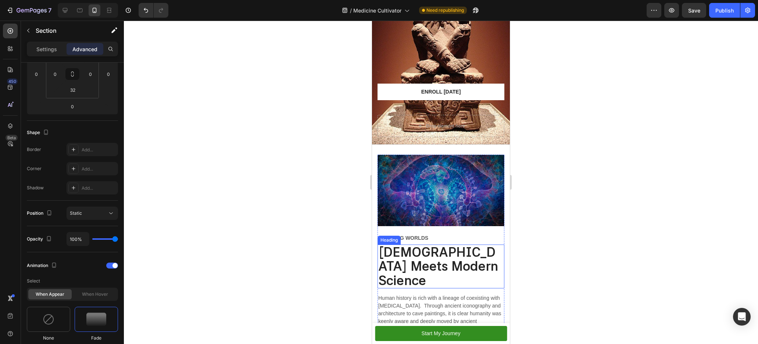
click at [439, 244] on strong "[DEMOGRAPHIC_DATA] Meets Modern Science" at bounding box center [438, 265] width 120 height 43
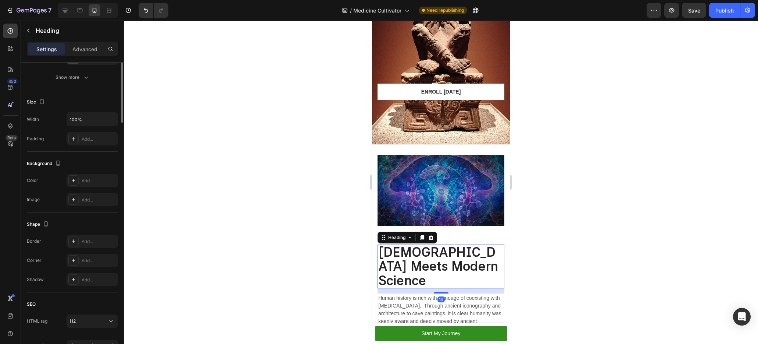
scroll to position [0, 0]
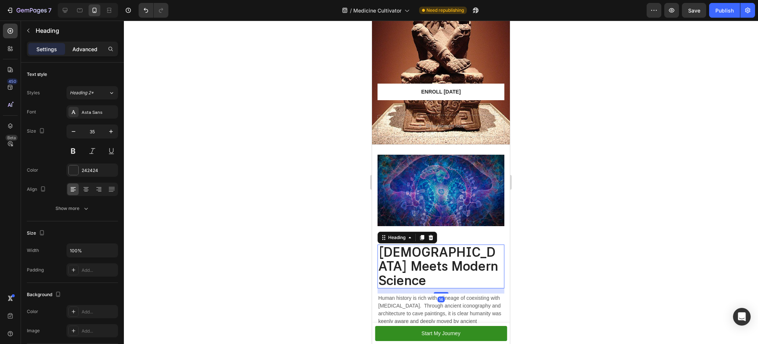
click at [86, 43] on div "Advanced" at bounding box center [85, 49] width 37 height 12
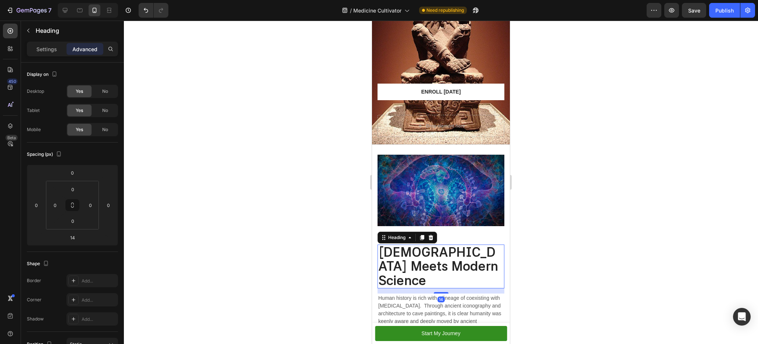
scroll to position [189, 0]
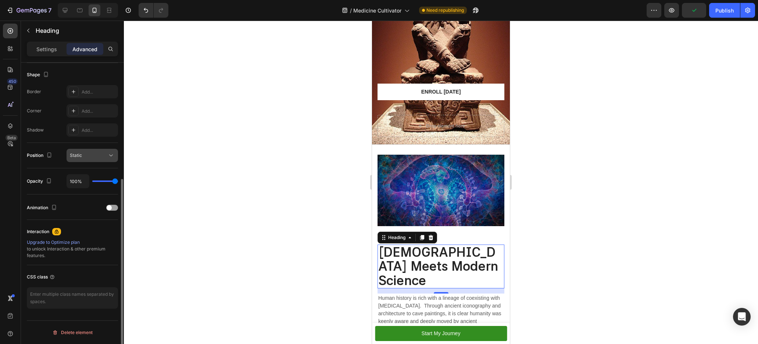
click at [81, 153] on span "Static" at bounding box center [76, 155] width 12 height 6
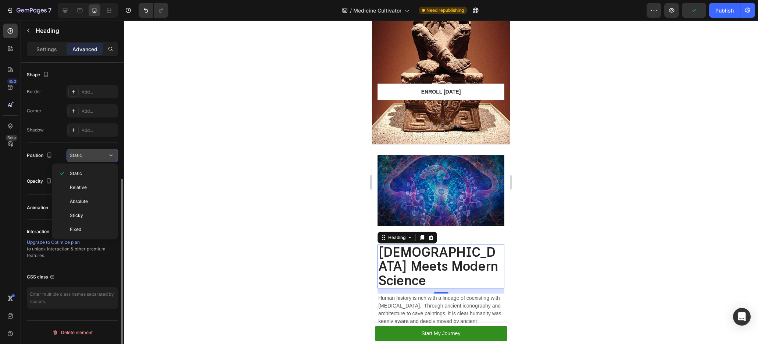
click at [81, 153] on span "Static" at bounding box center [76, 155] width 12 height 6
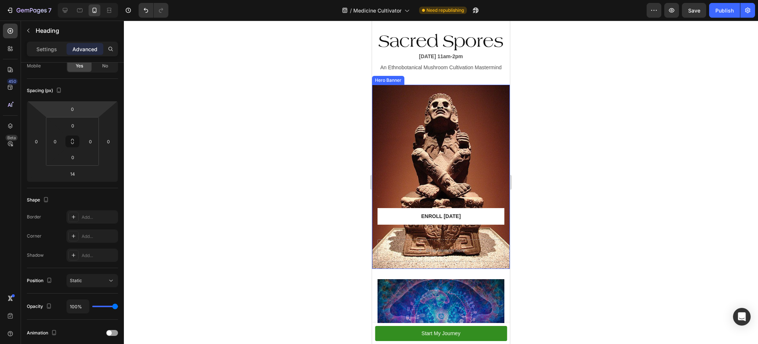
scroll to position [0, 0]
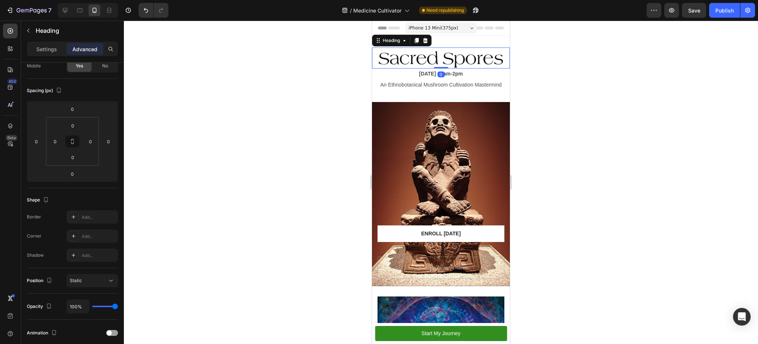
click at [430, 53] on h2 "Sacred Spores" at bounding box center [441, 57] width 138 height 21
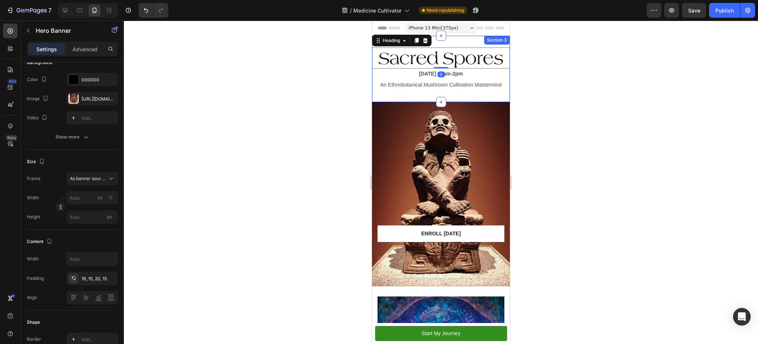
click at [447, 138] on div "Heading Heading Heading Text Block Enroll [DATE] Button" at bounding box center [441, 177] width 127 height 158
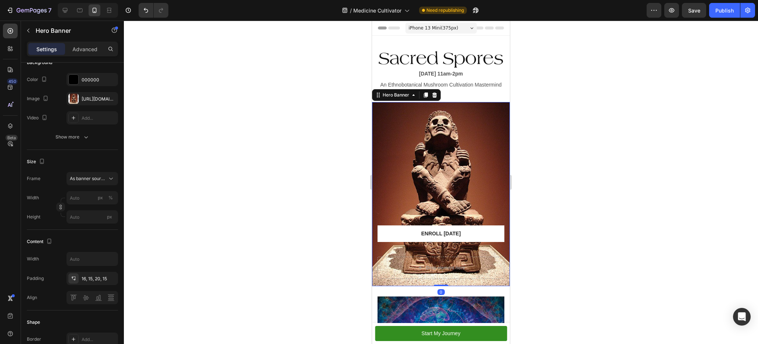
scroll to position [0, 0]
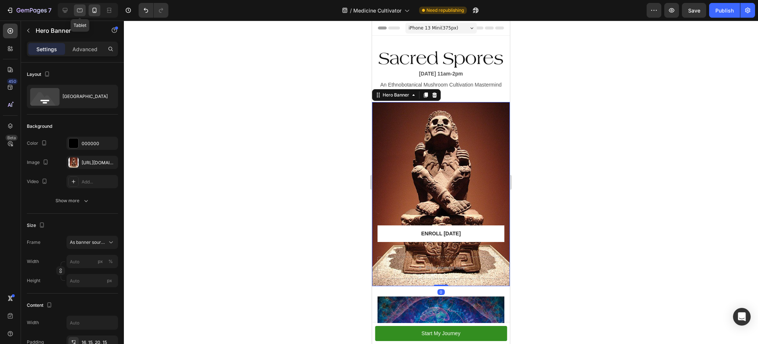
click at [82, 10] on icon at bounding box center [79, 10] width 7 height 7
type input "100"
type input "100%"
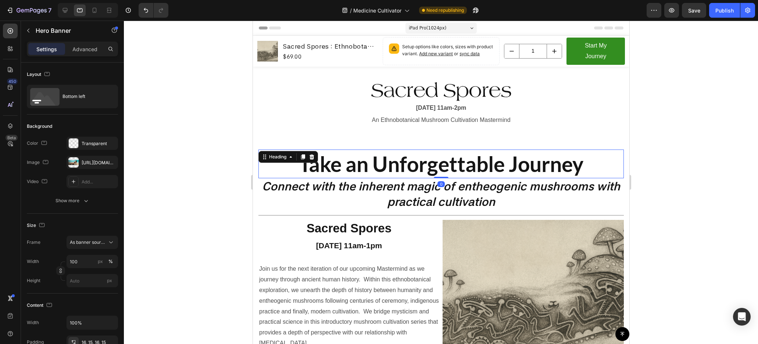
click at [475, 170] on p "Take an Unforgettable Journey" at bounding box center [441, 163] width 364 height 27
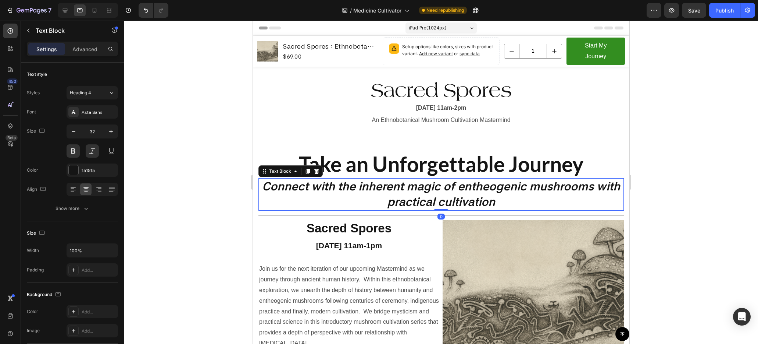
click at [474, 203] on p "Connect with the inherent magic of entheogenic mushrooms with practical cultiva…" at bounding box center [441, 194] width 364 height 31
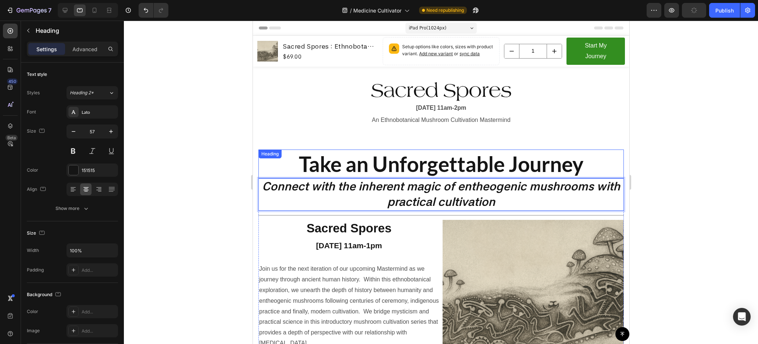
click at [460, 177] on p "Take an Unforgettable Journey" at bounding box center [441, 163] width 364 height 27
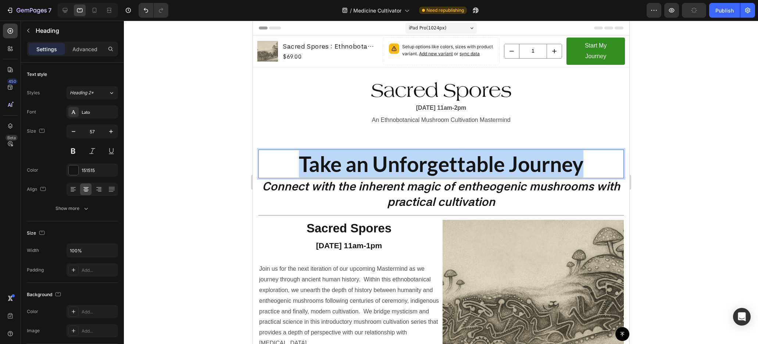
click at [460, 177] on p "Take an Unforgettable Journey" at bounding box center [441, 163] width 364 height 27
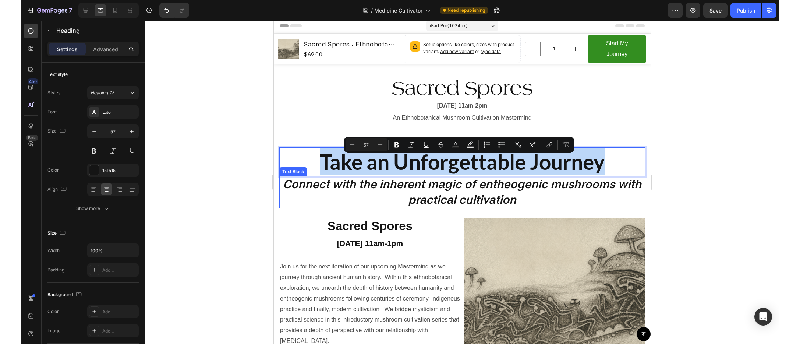
scroll to position [3, 0]
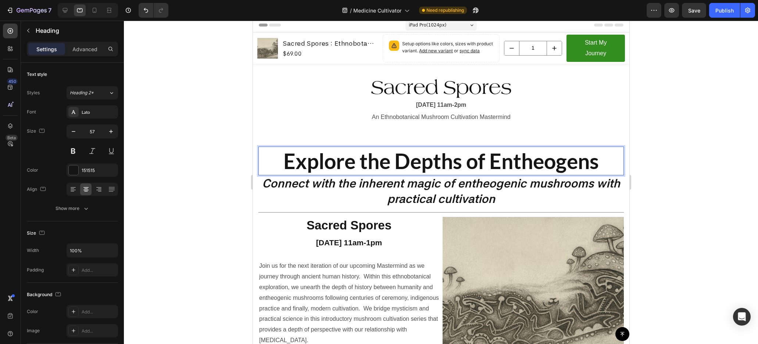
click at [486, 171] on p "Explore the Depths of Entheogens" at bounding box center [441, 160] width 364 height 27
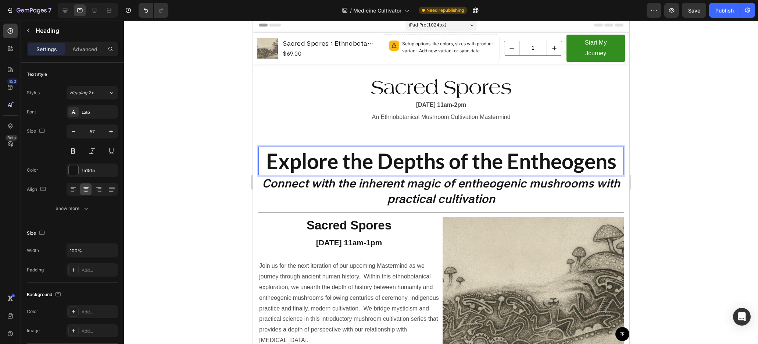
click at [662, 169] on div at bounding box center [441, 182] width 634 height 323
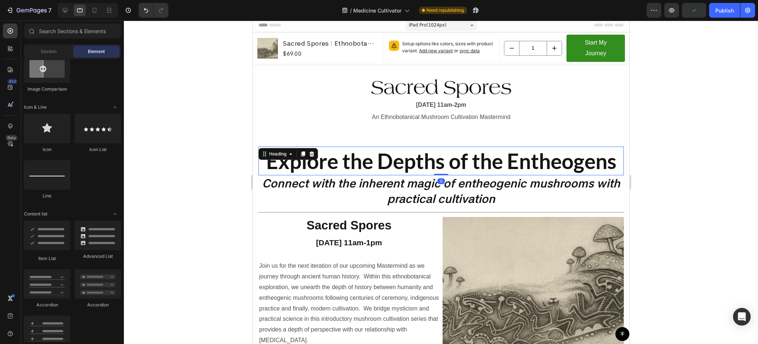
click at [612, 171] on p "Explore the Depths of the Entheogens" at bounding box center [441, 160] width 364 height 27
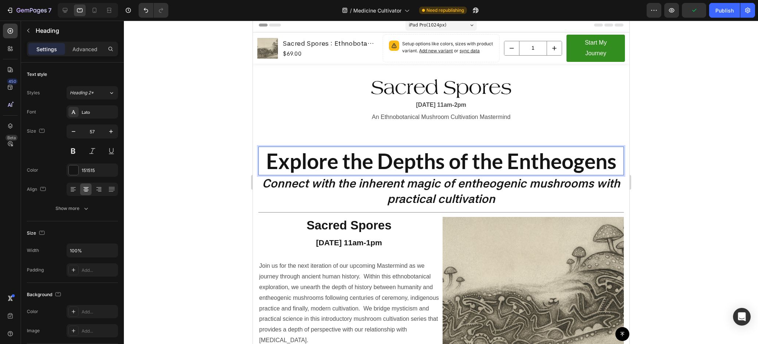
click at [614, 171] on p "Explore the Depths of the Entheogens" at bounding box center [441, 160] width 364 height 27
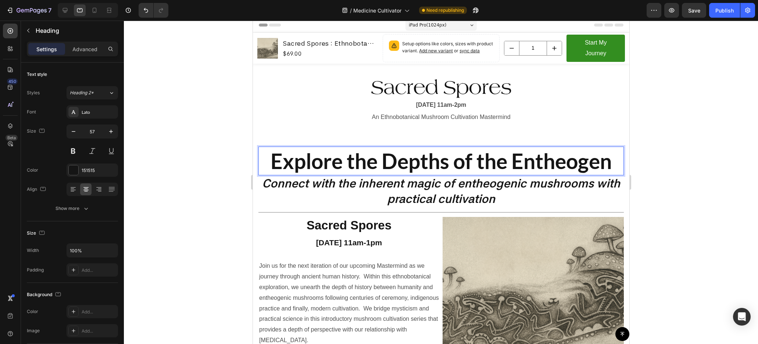
click at [661, 200] on div at bounding box center [441, 182] width 634 height 323
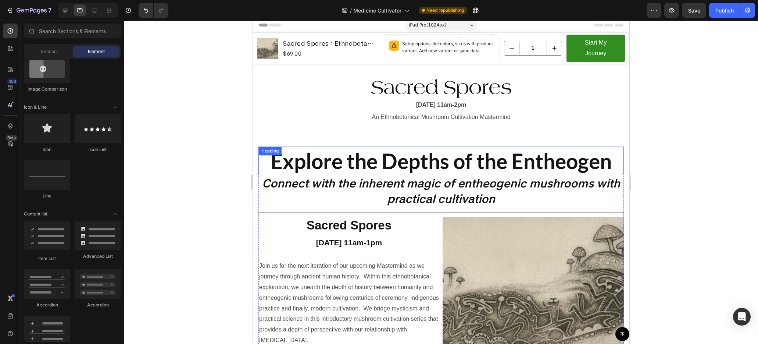
click at [456, 174] on p "Explore the Depths of the Entheogen" at bounding box center [441, 160] width 364 height 27
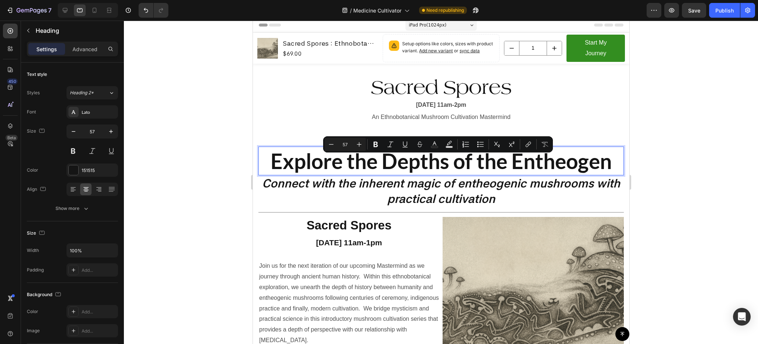
click at [383, 169] on p "Explore the Depths of the Entheogen" at bounding box center [441, 160] width 364 height 27
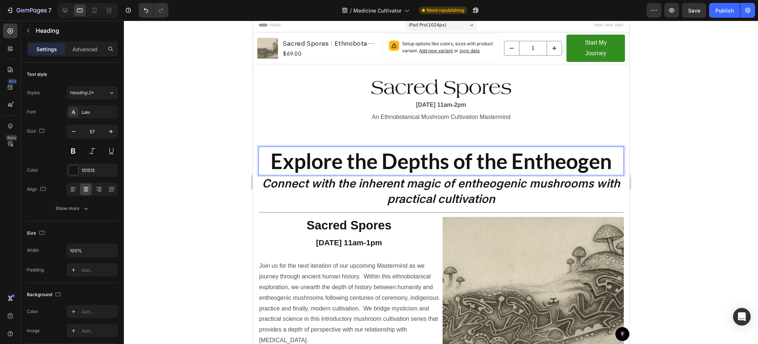
click at [323, 170] on p "Explore the Depths of the Entheogen" at bounding box center [441, 160] width 364 height 27
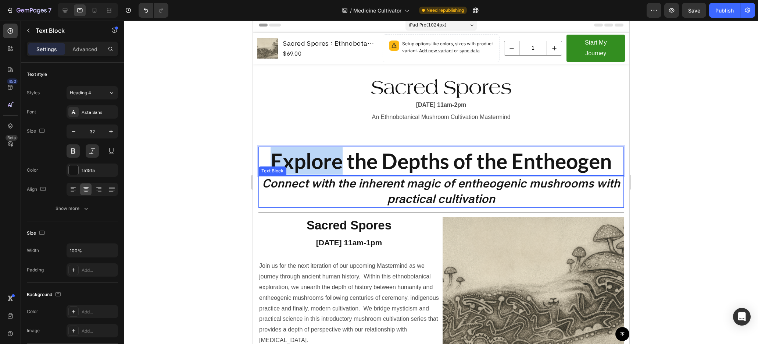
click at [370, 199] on p "Connect with the inherent magic of entheogenic mushrooms with practical cultiva…" at bounding box center [441, 191] width 364 height 31
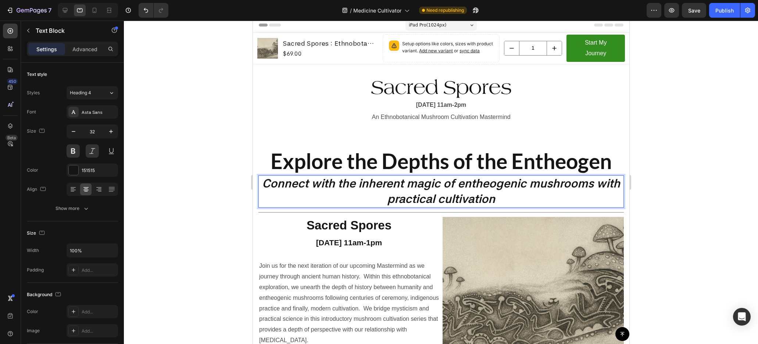
click at [370, 199] on p "Connect with the inherent magic of entheogenic mushrooms with practical cultiva…" at bounding box center [441, 191] width 364 height 31
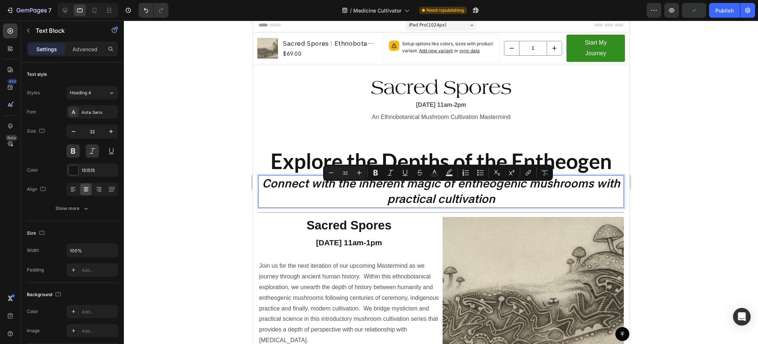
click at [555, 191] on p "Connect with the inherent magic of entheogenic mushrooms with practical cultiva…" at bounding box center [441, 191] width 364 height 31
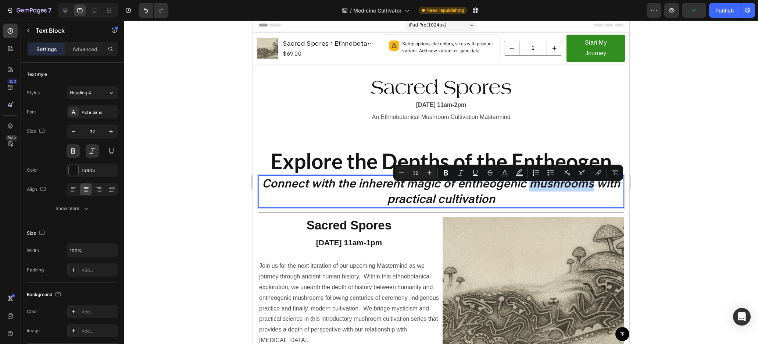
click at [574, 197] on p "Connect with the inherent magic of entheogenic mushrooms with practical cultiva…" at bounding box center [441, 191] width 364 height 31
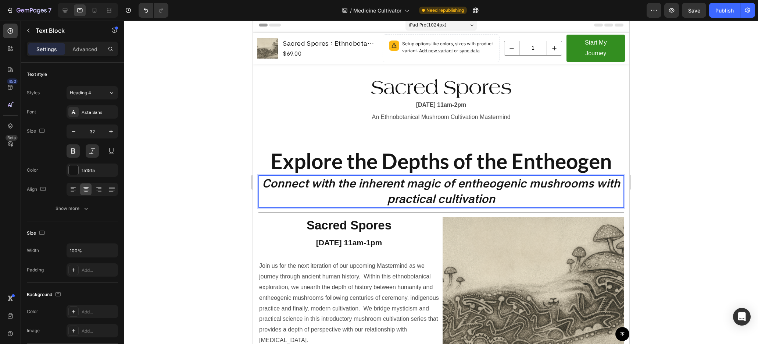
click at [498, 206] on p "Connect with the inherent magic of entheogenic mushrooms with practical cultiva…" at bounding box center [441, 191] width 364 height 31
click at [422, 198] on p "Connect with the inherent magic of entheogenic mushrooms with practical cultiva…" at bounding box center [441, 191] width 364 height 31
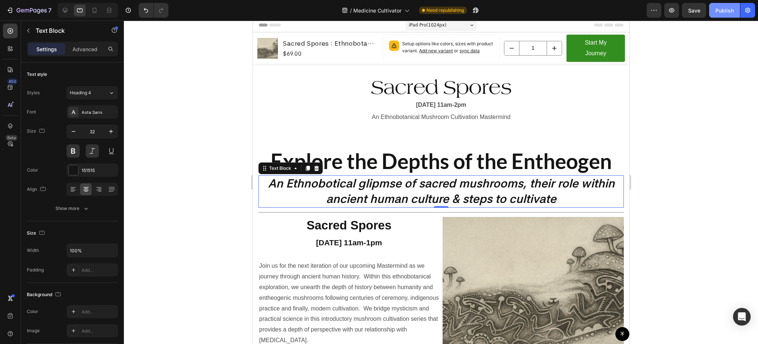
click at [720, 10] on div "Publish" at bounding box center [725, 11] width 18 height 8
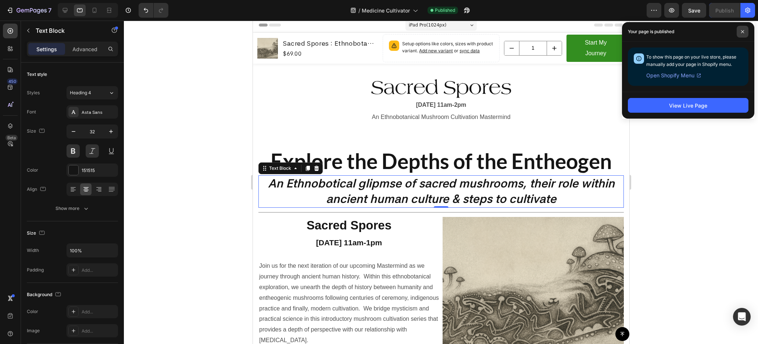
click at [741, 29] on span at bounding box center [743, 32] width 12 height 12
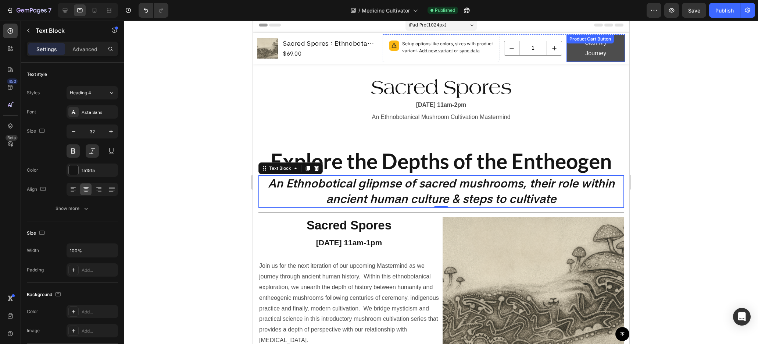
click at [566, 54] on button "Start My Journey" at bounding box center [595, 48] width 58 height 27
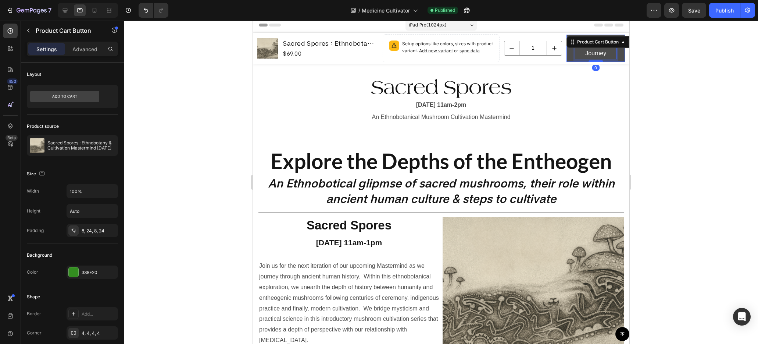
click at [595, 56] on div "Start My Journey" at bounding box center [595, 48] width 41 height 21
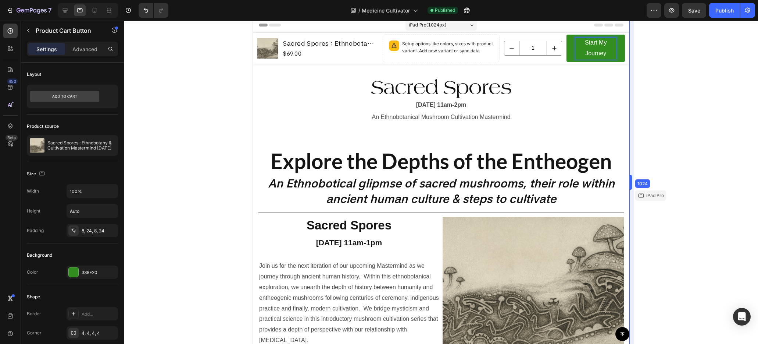
drag, startPoint x: 632, startPoint y: 81, endPoint x: 699, endPoint y: 77, distance: 67.4
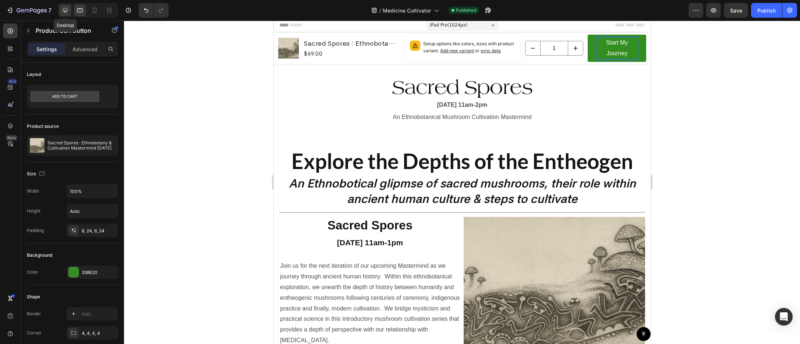
click at [65, 8] on icon at bounding box center [65, 10] width 5 height 5
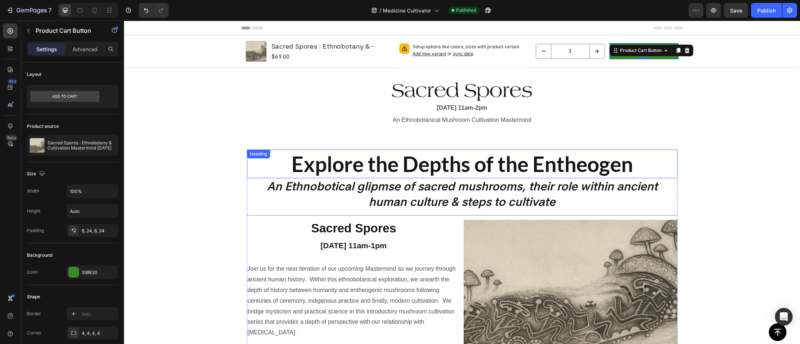
click at [480, 169] on p "Explore the Depths of the Entheogen" at bounding box center [462, 163] width 429 height 27
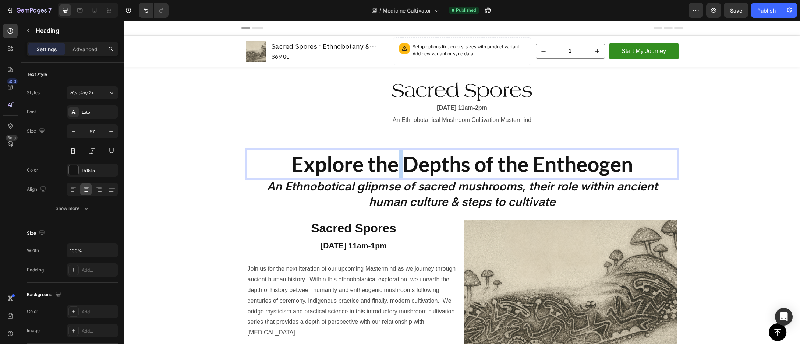
click at [396, 166] on p "Explore the Depths of the Entheogen" at bounding box center [462, 163] width 429 height 27
click at [432, 172] on p "Explore the Depths of the Entheogen" at bounding box center [462, 163] width 429 height 27
click at [473, 169] on p "Explore the Depths of the Entheogen" at bounding box center [462, 163] width 429 height 27
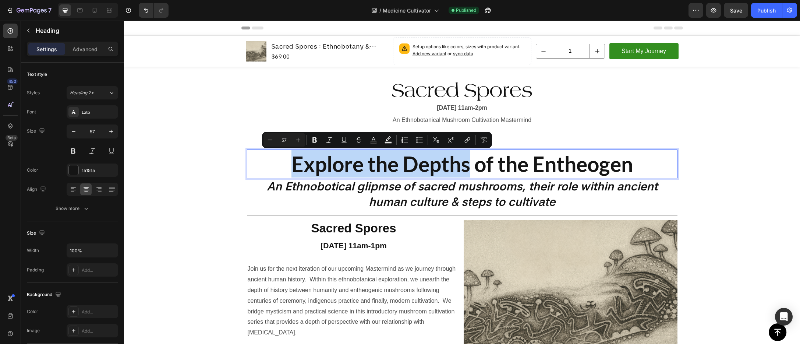
drag, startPoint x: 467, startPoint y: 168, endPoint x: 260, endPoint y: 170, distance: 206.4
click at [260, 170] on p "Explore the Depths of the Entheogen" at bounding box center [462, 163] width 429 height 27
click at [490, 167] on p "Explore the Depths of the Entheogen" at bounding box center [462, 163] width 429 height 27
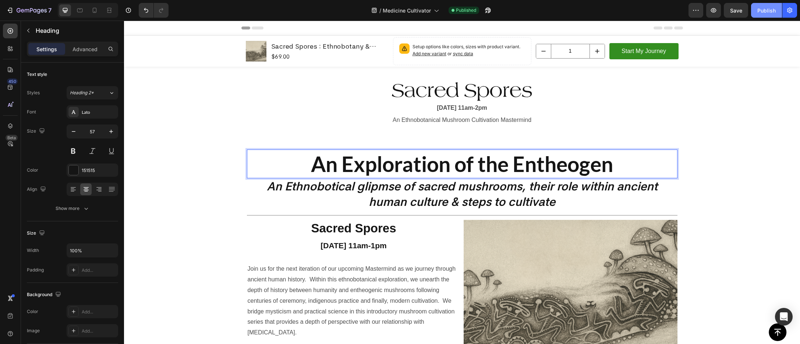
click at [758, 8] on div "Publish" at bounding box center [766, 11] width 18 height 8
